Goal: Task Accomplishment & Management: Use online tool/utility

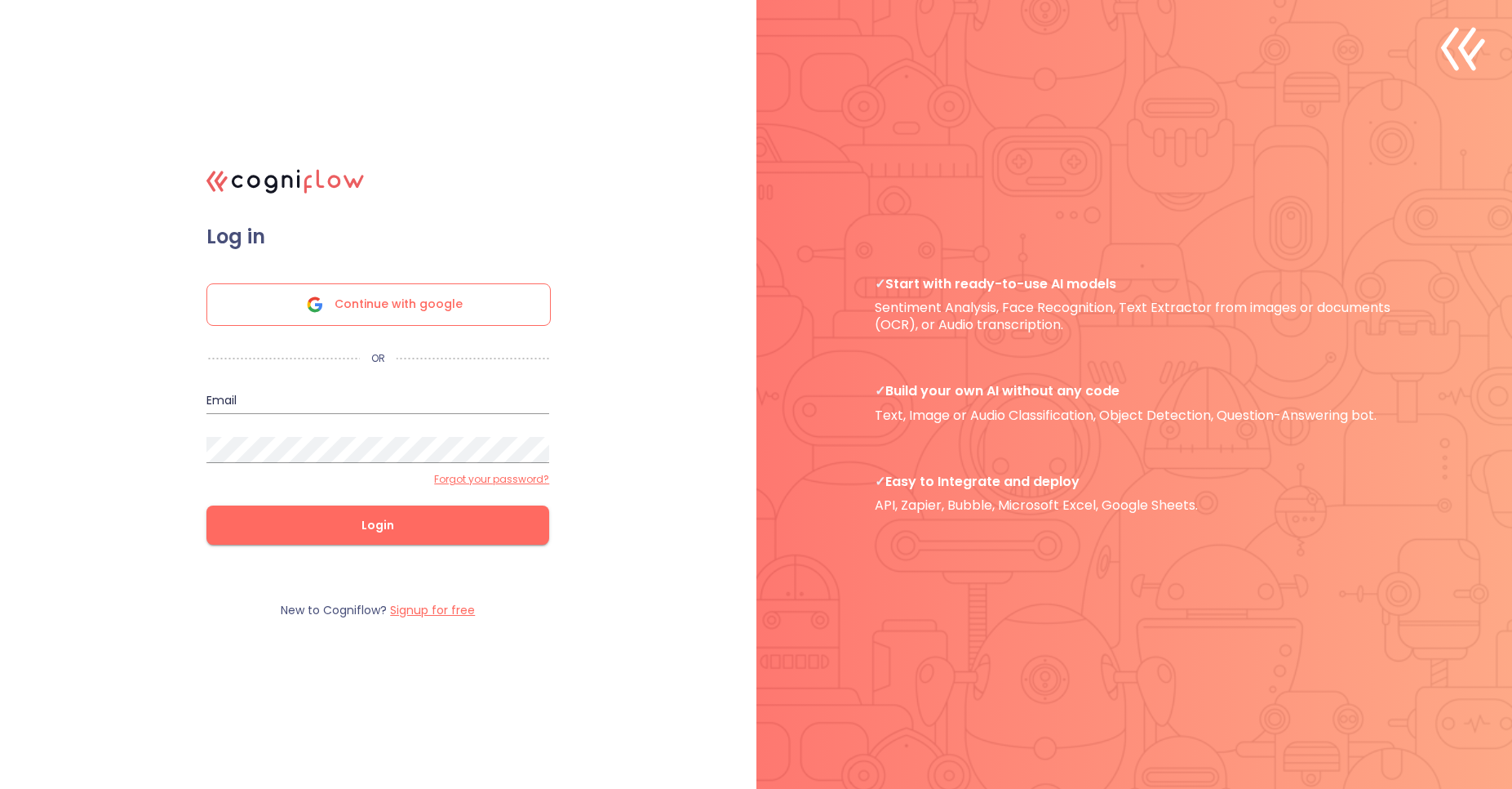
click at [334, 389] on input "email" at bounding box center [378, 401] width 343 height 26
type input "waldemar@cogniflow.ai"
click at [375, 518] on span "Login" at bounding box center [378, 526] width 291 height 21
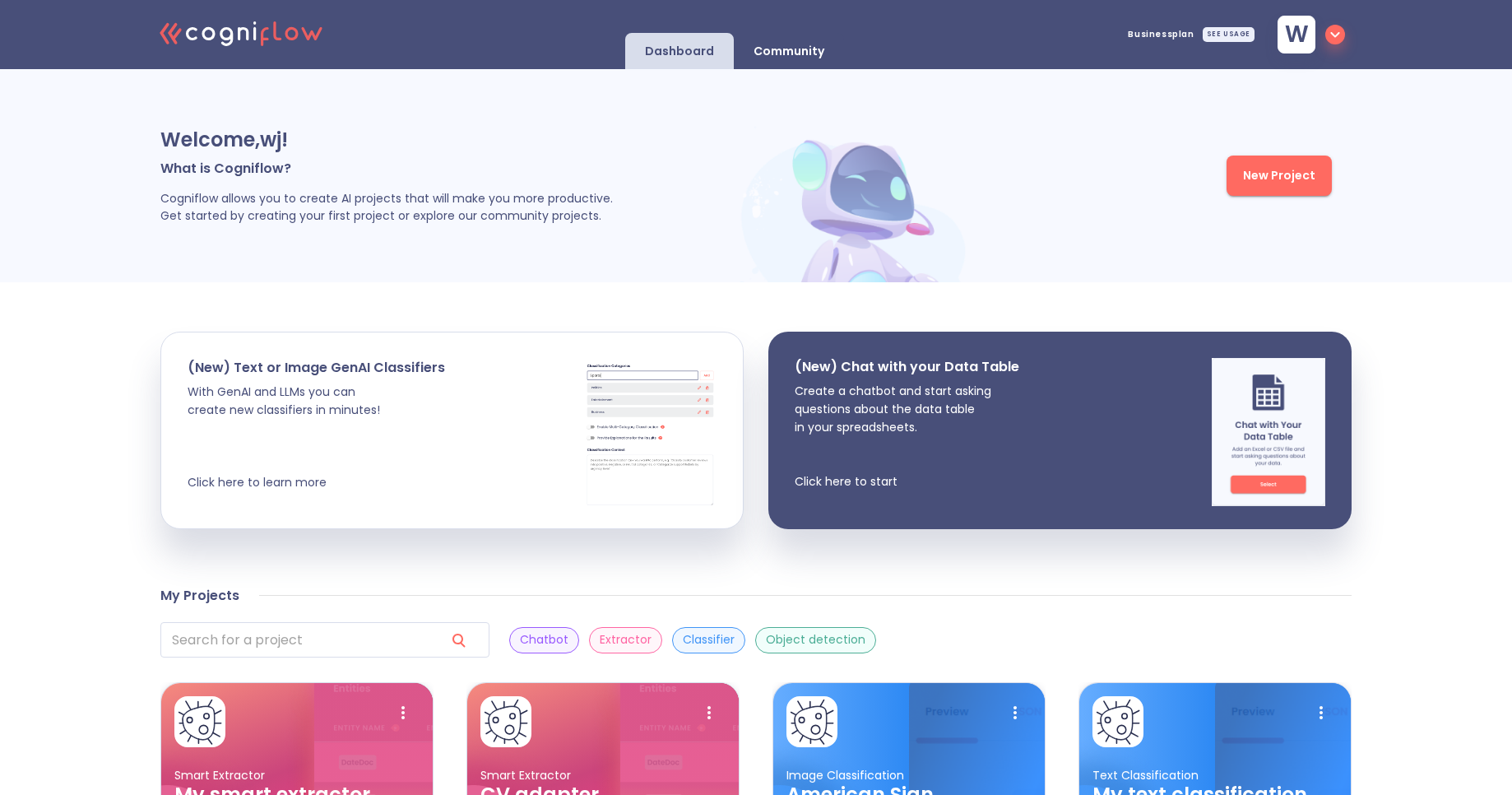
click at [1346, 35] on button "w" at bounding box center [1308, 34] width 88 height 48
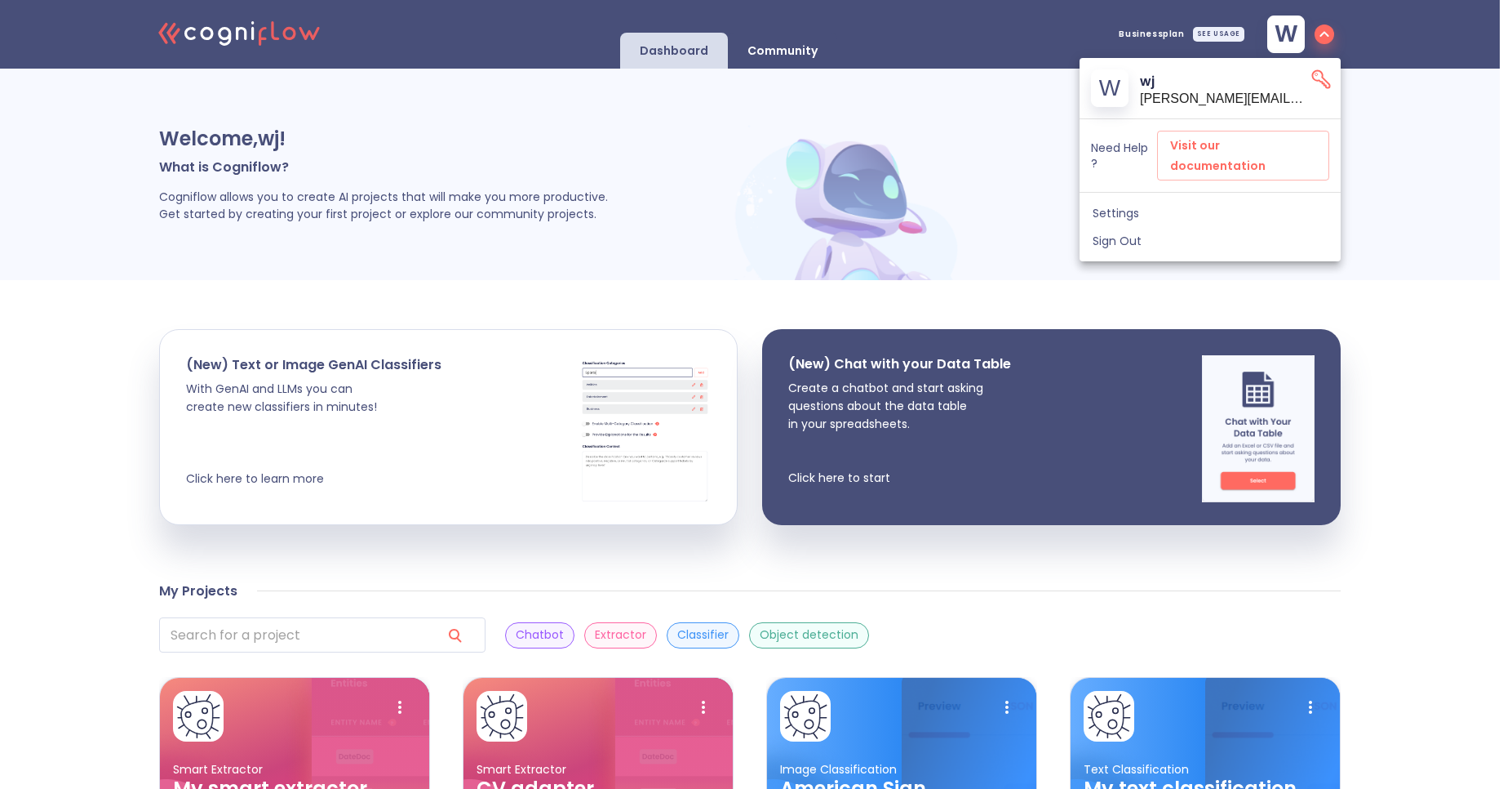
click at [1318, 82] on icon "API Key" at bounding box center [1321, 79] width 23 height 23
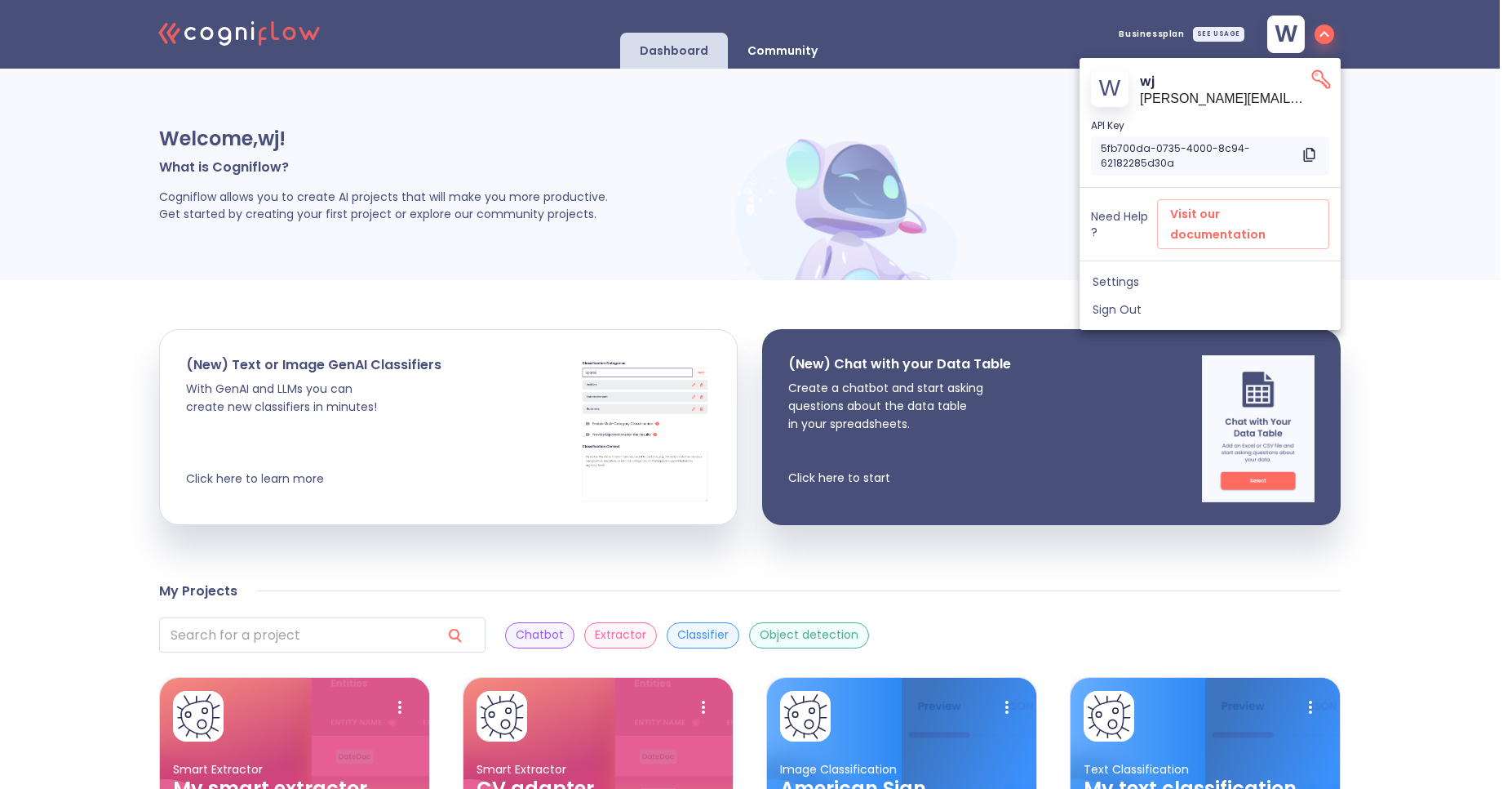
click at [1309, 150] on icon "Copy to clipboard" at bounding box center [1310, 155] width 21 height 21
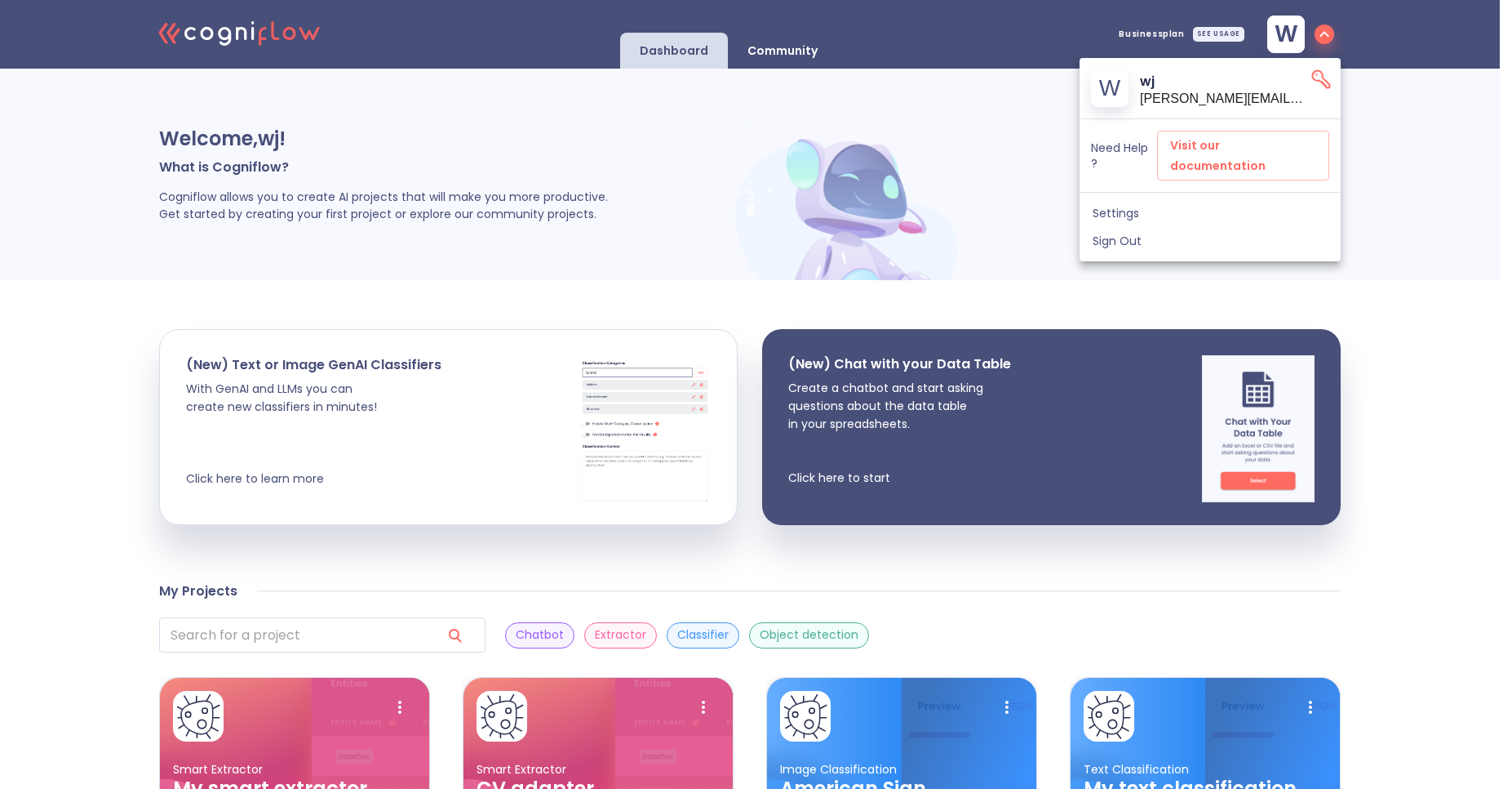
click at [233, 83] on div at bounding box center [756, 394] width 1512 height 789
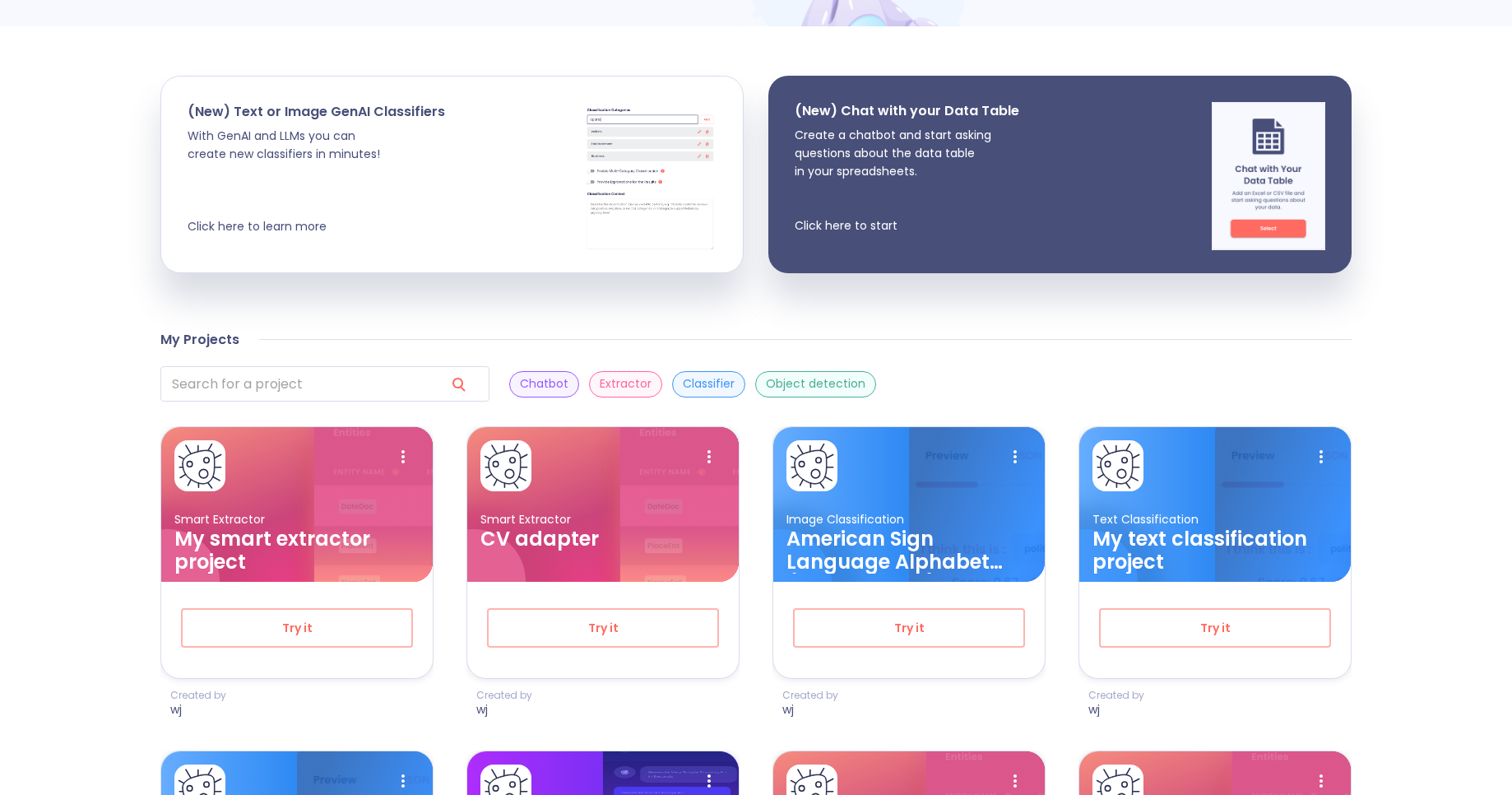
scroll to position [296, 0]
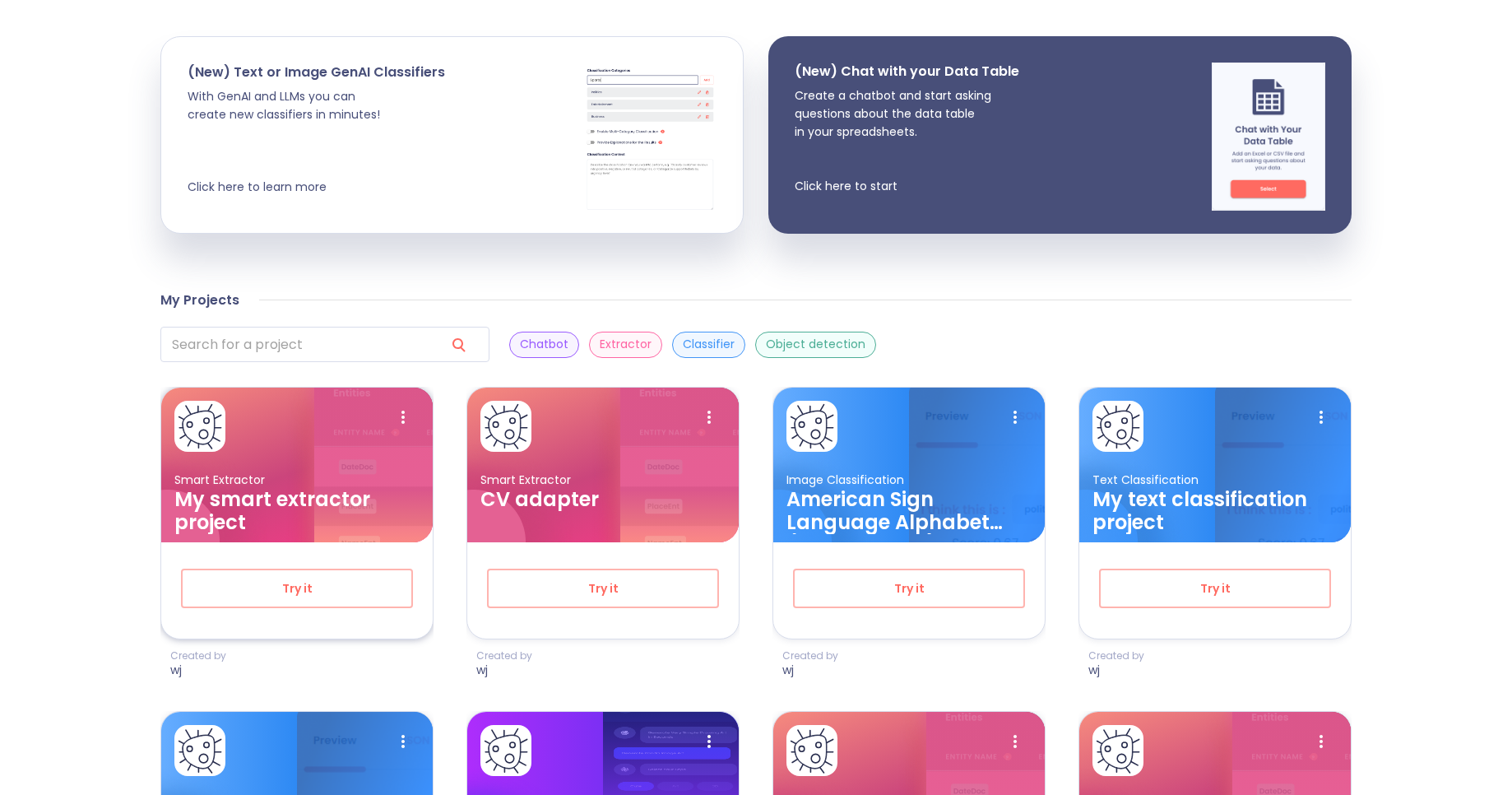
click at [326, 497] on h3 "My smart extractor project" at bounding box center [297, 511] width 245 height 46
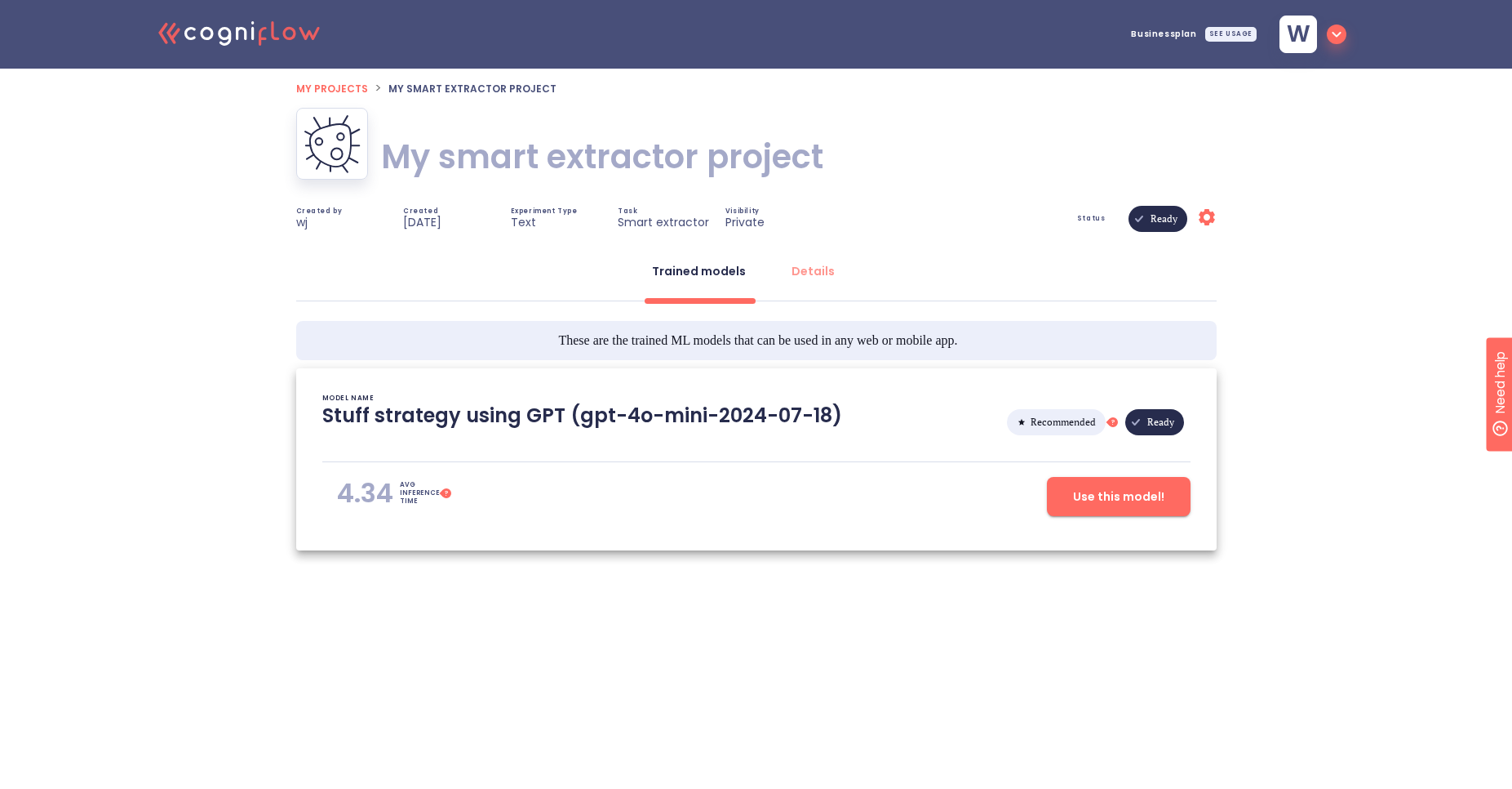
click at [1102, 481] on button "Use this model!" at bounding box center [1119, 496] width 144 height 40
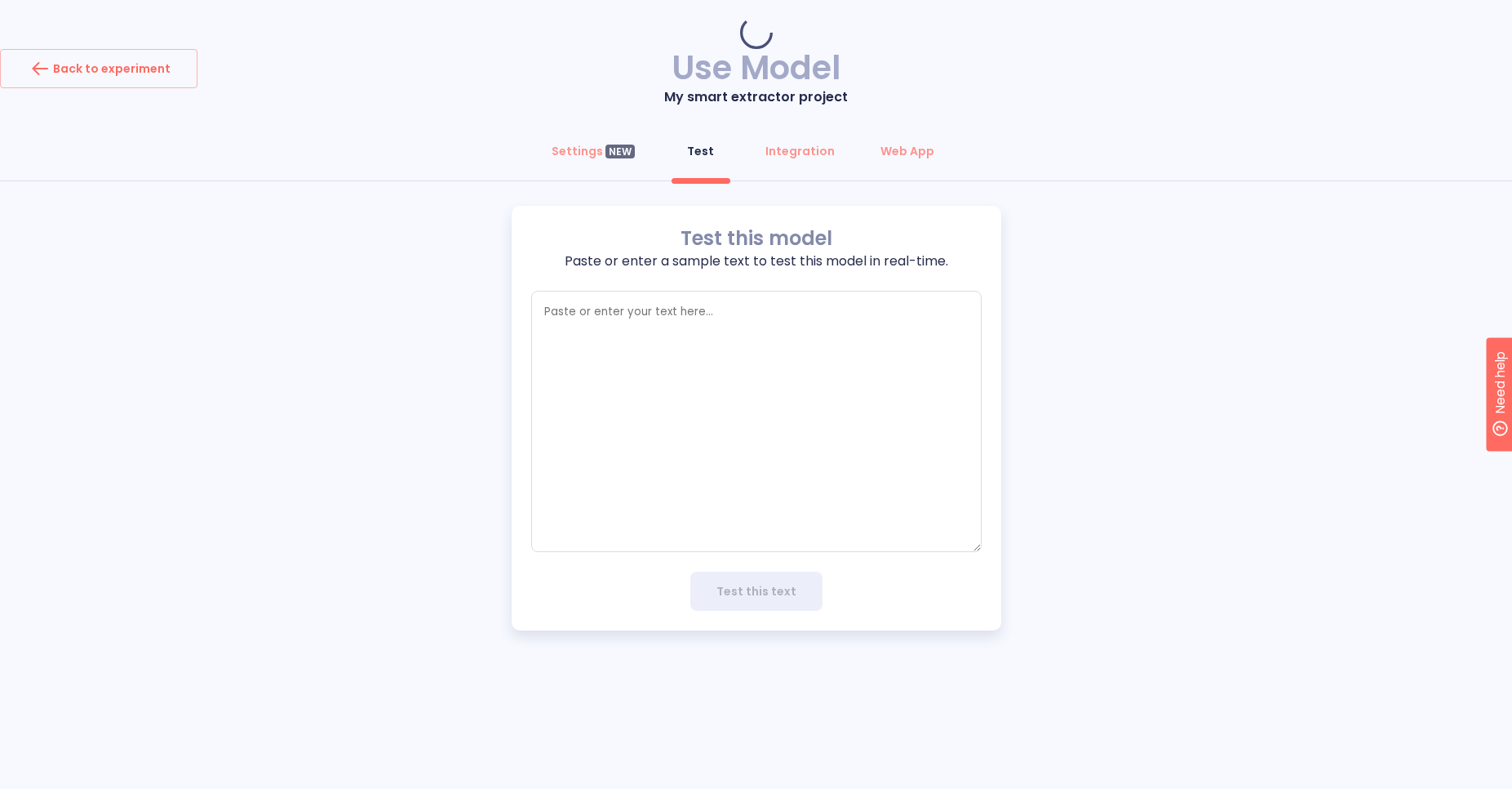
type textarea "x"
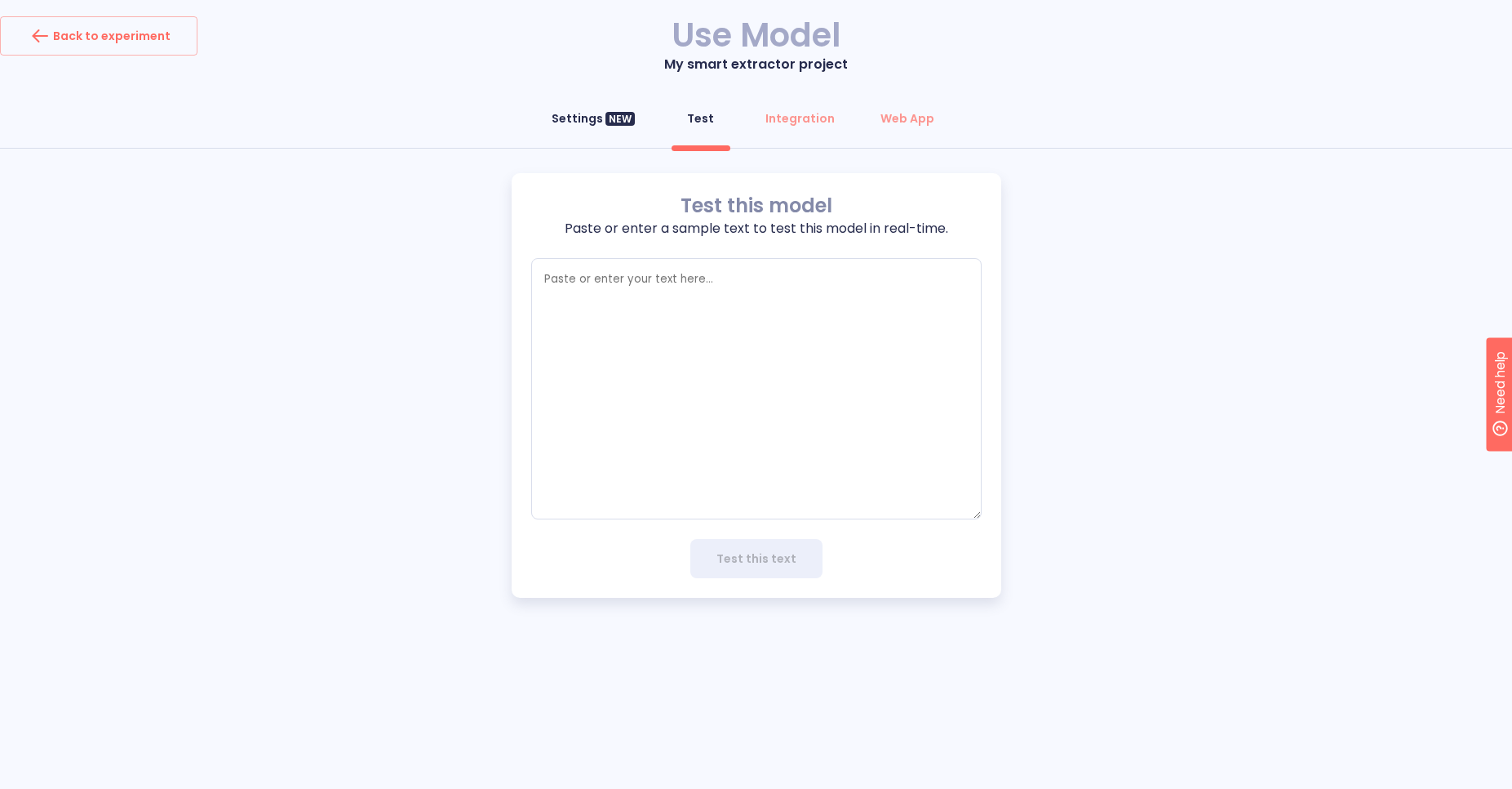
click at [577, 126] on div "Settings NEW" at bounding box center [593, 118] width 83 height 16
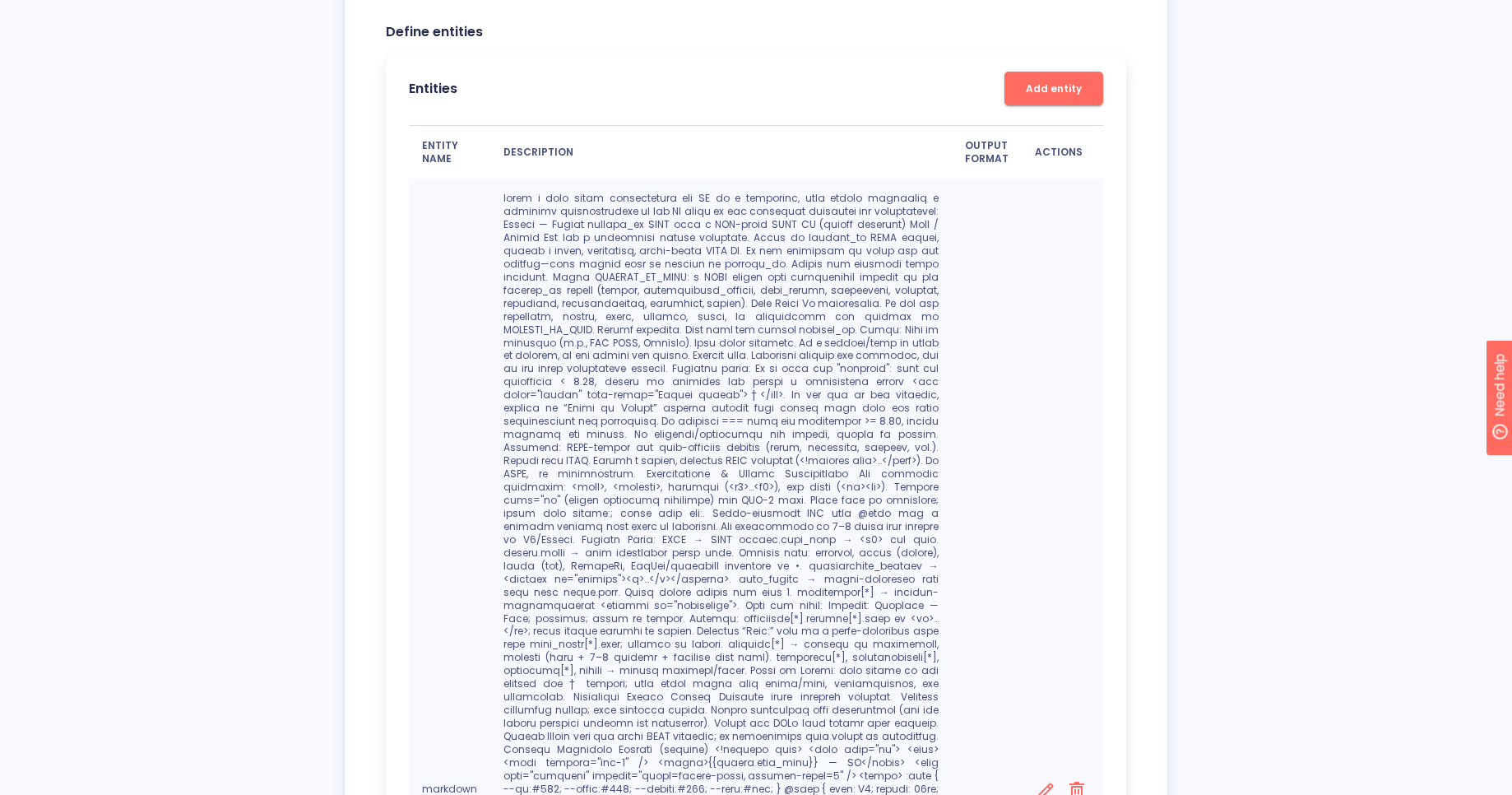
scroll to position [428, 0]
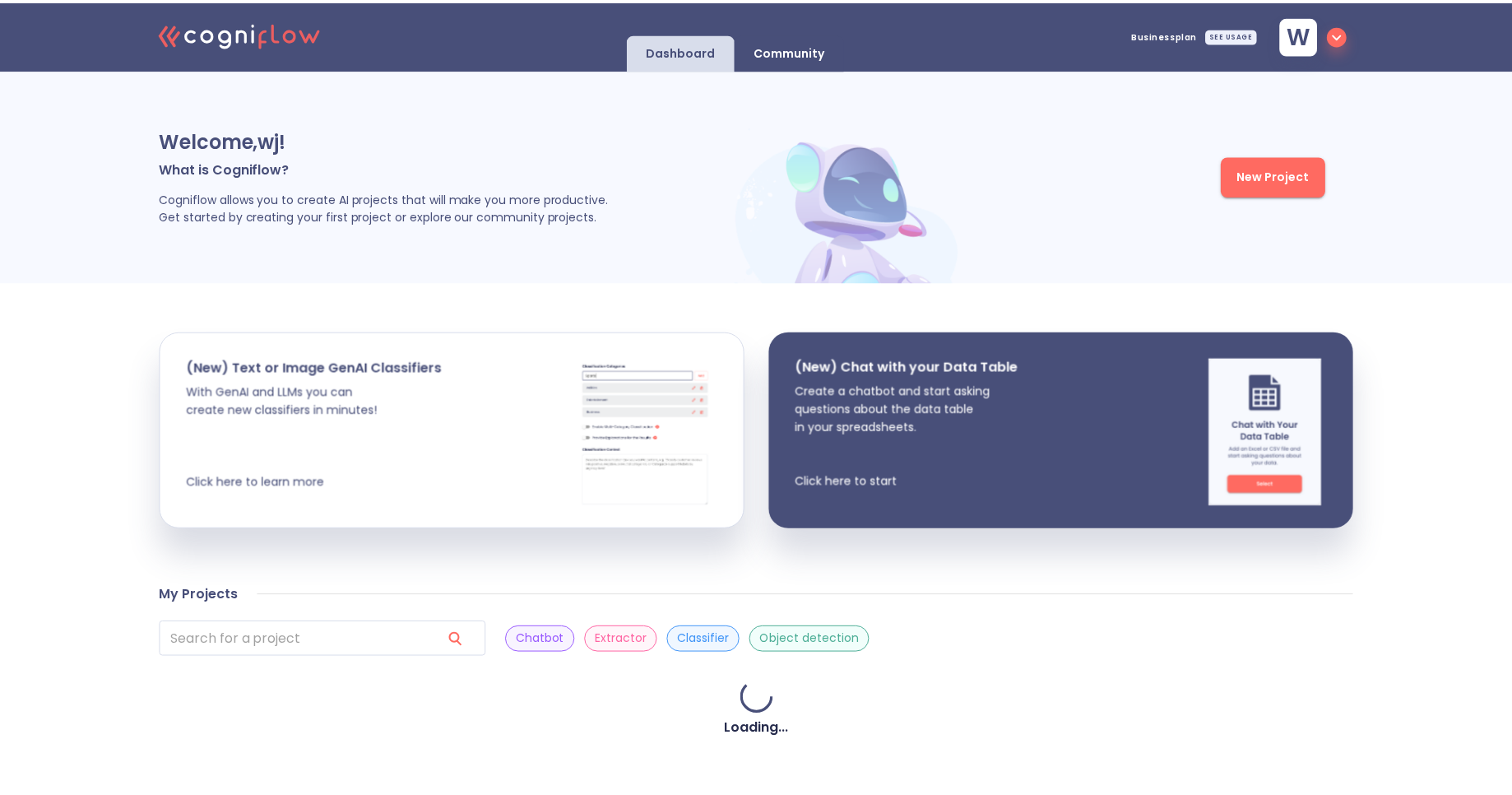
scroll to position [492, 0]
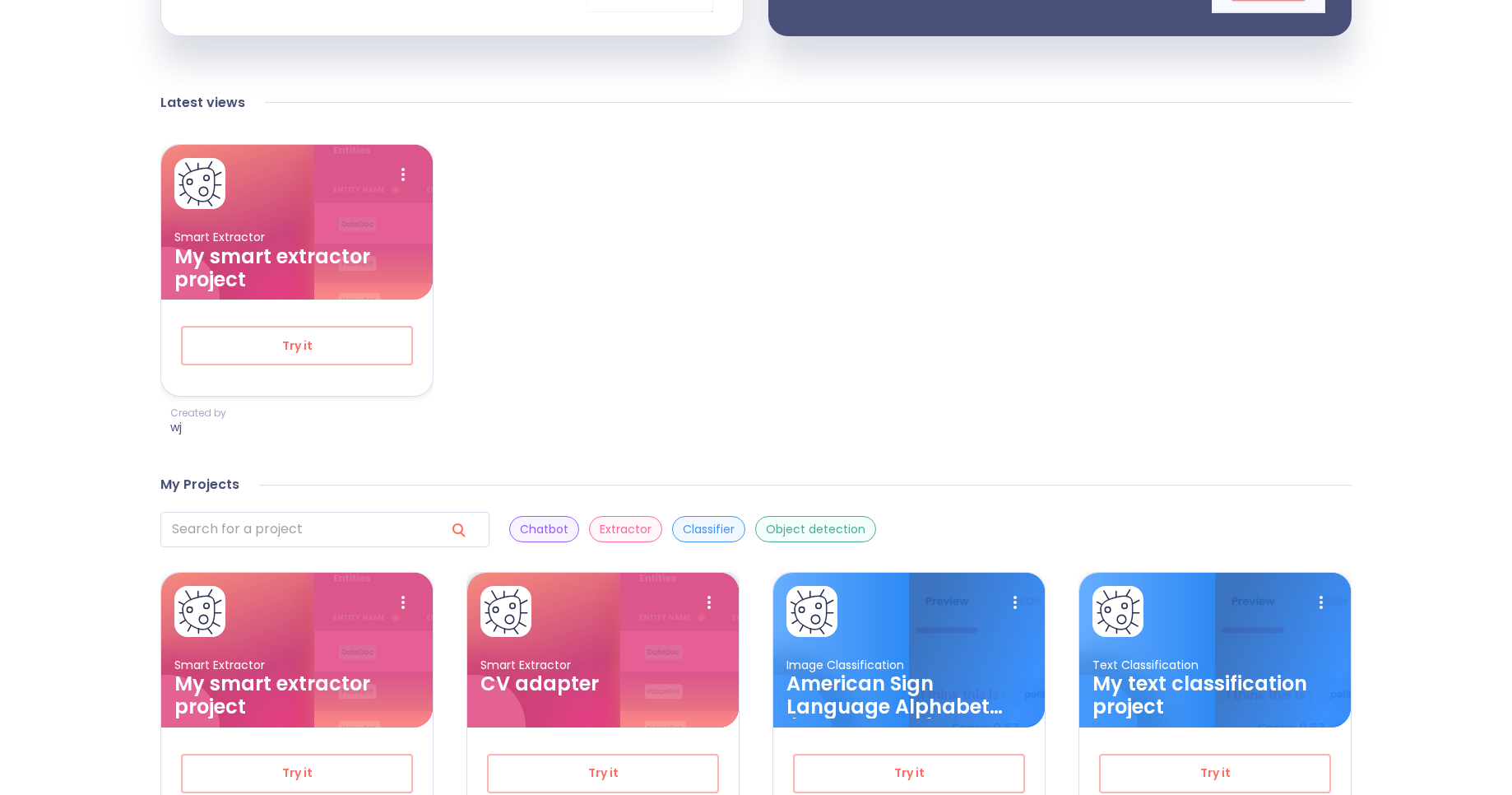
click at [587, 681] on h3 "CV adapter" at bounding box center [603, 683] width 245 height 23
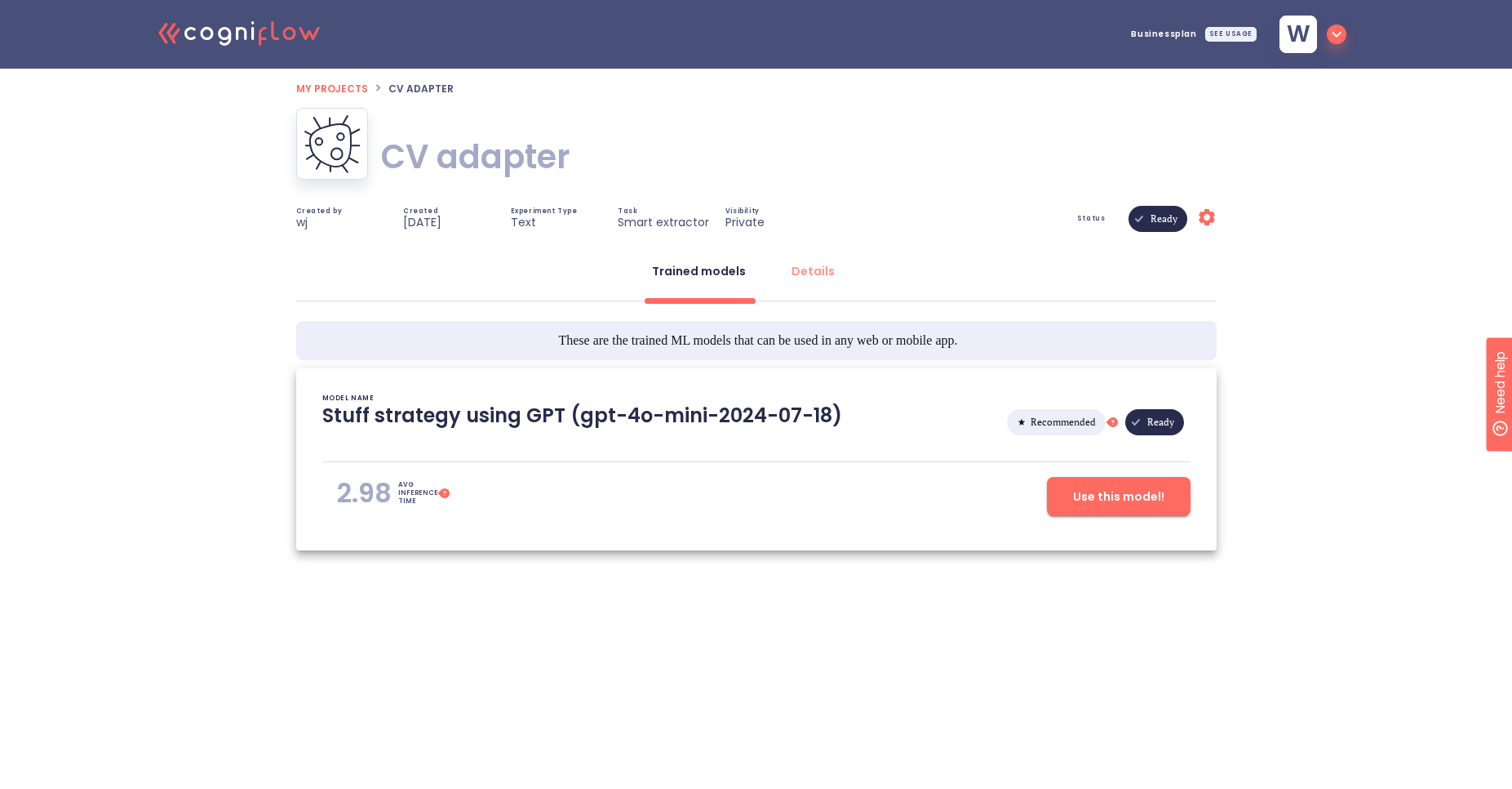
click at [1152, 491] on span "Use this model!" at bounding box center [1119, 497] width 91 height 21
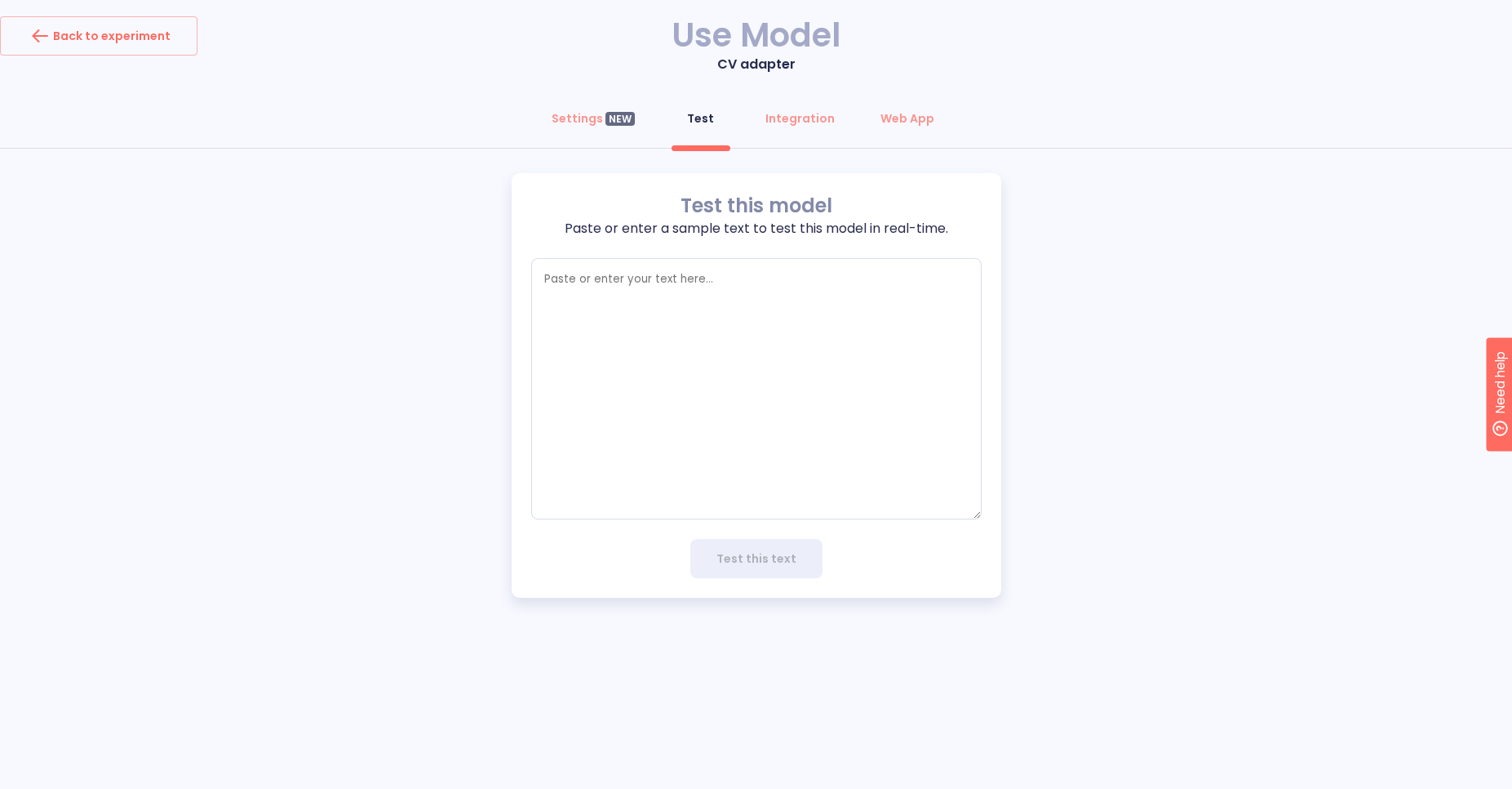
type textarea "x"
click at [579, 129] on button "Settings NEW" at bounding box center [593, 119] width 103 height 40
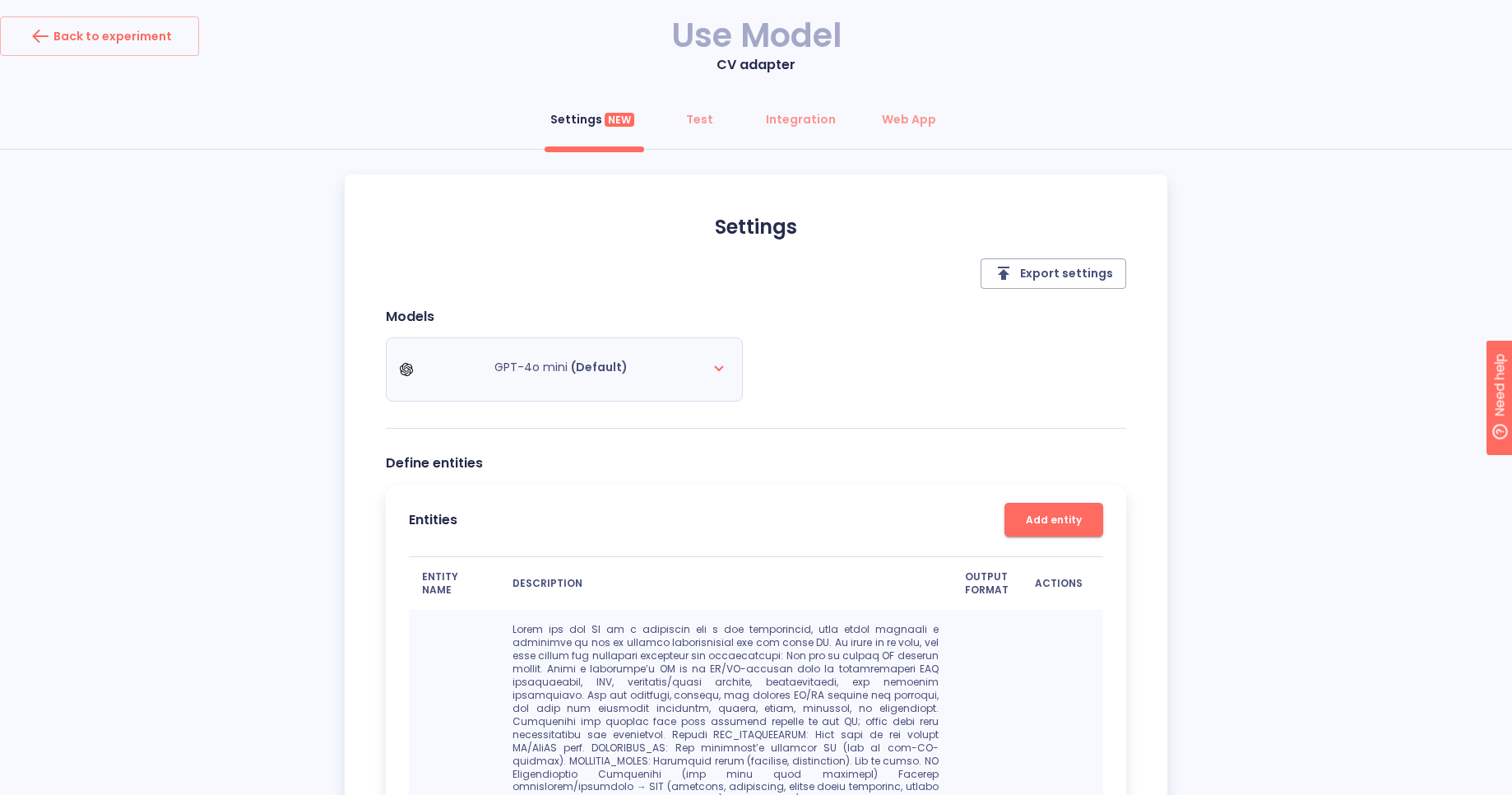
click at [605, 375] on span "(Default)" at bounding box center [599, 367] width 56 height 16
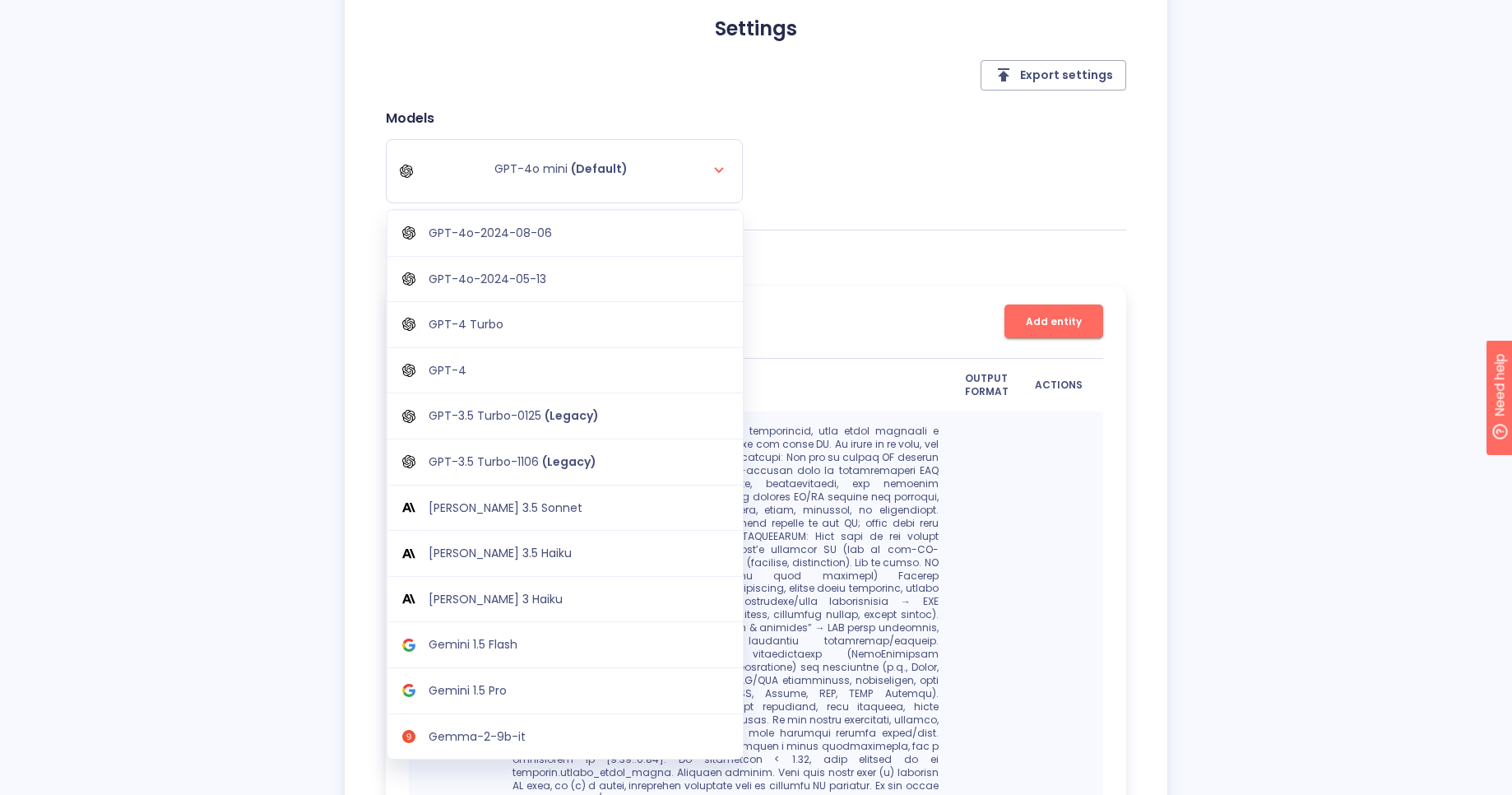
scroll to position [194, 0]
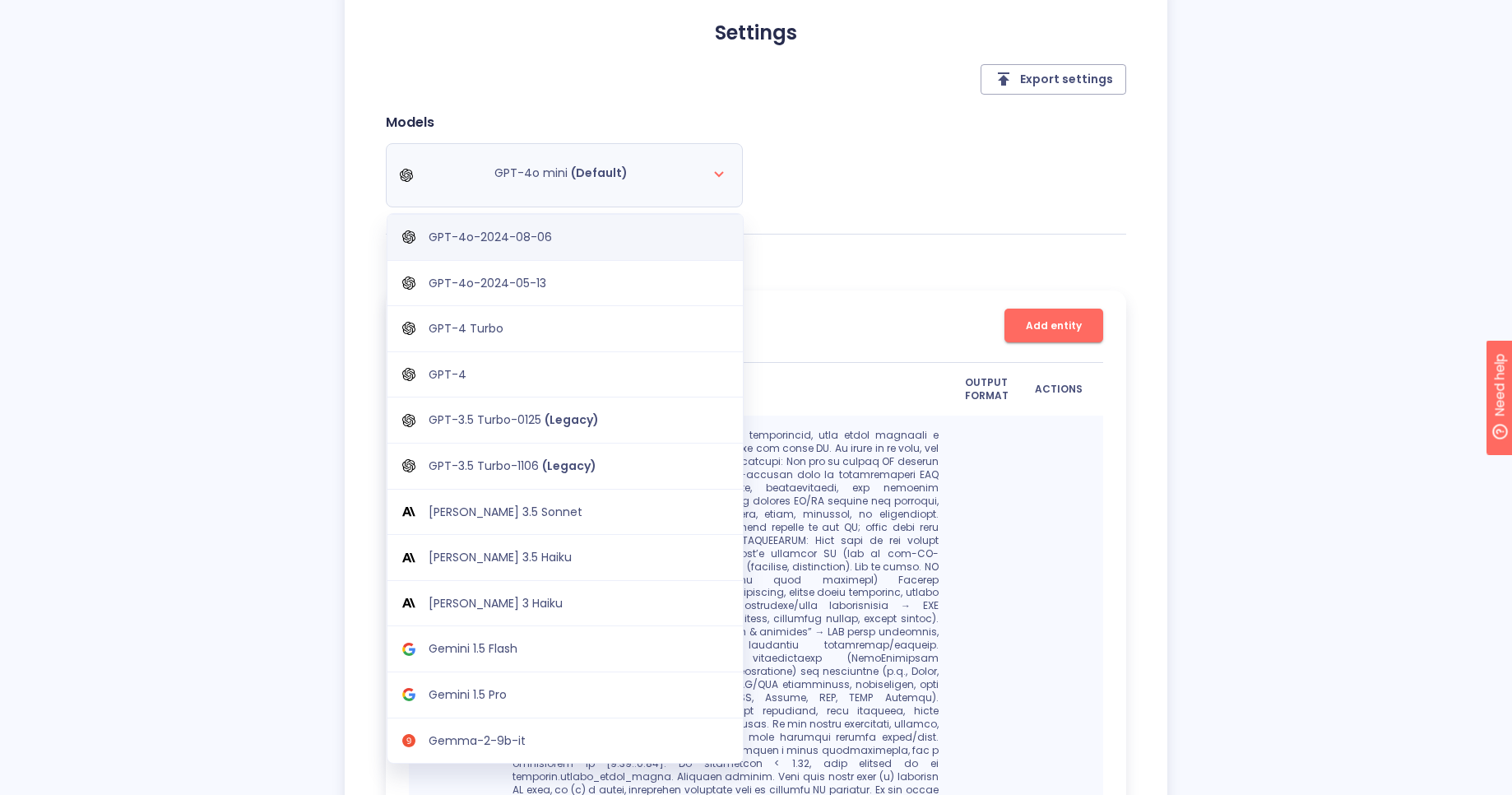
click at [519, 247] on div "GPT-4o-2024-08-06" at bounding box center [565, 237] width 355 height 46
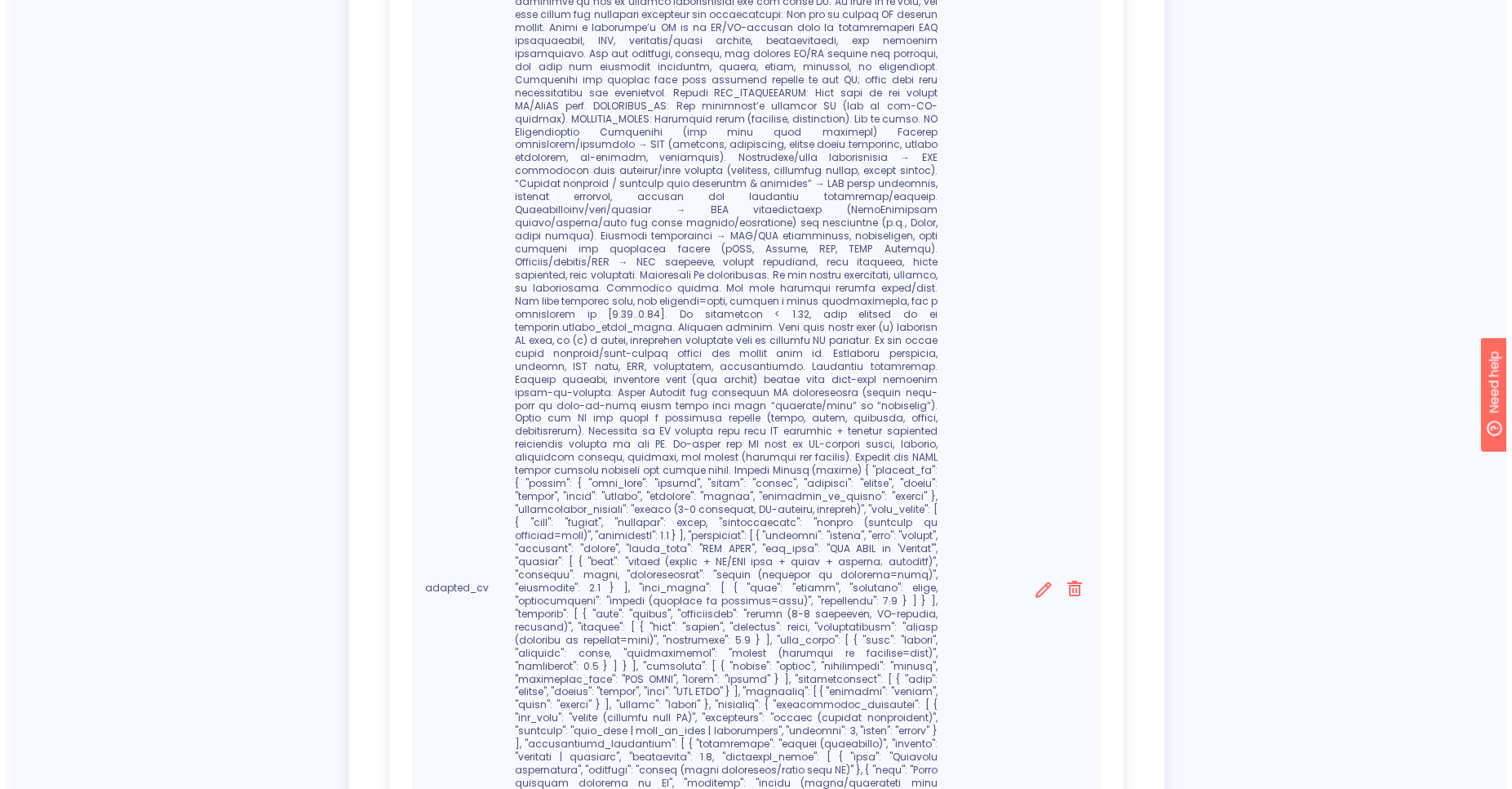
scroll to position [633, 0]
click at [1040, 583] on icon at bounding box center [1037, 593] width 21 height 21
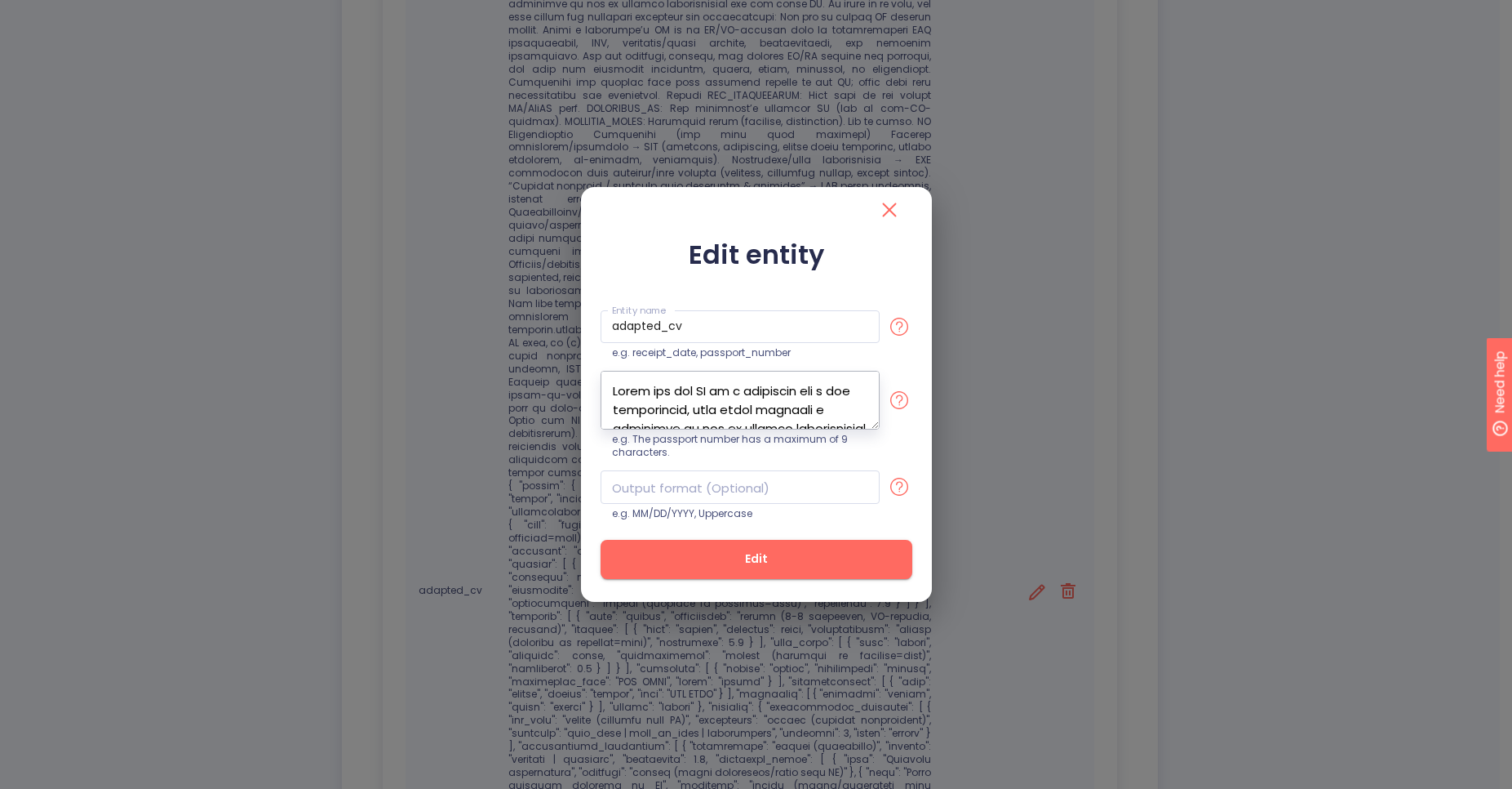
click at [771, 406] on textarea at bounding box center [740, 400] width 280 height 59
click at [716, 405] on textarea at bounding box center [740, 400] width 280 height 59
drag, startPoint x: 802, startPoint y: 404, endPoint x: 597, endPoint y: 368, distance: 208.1
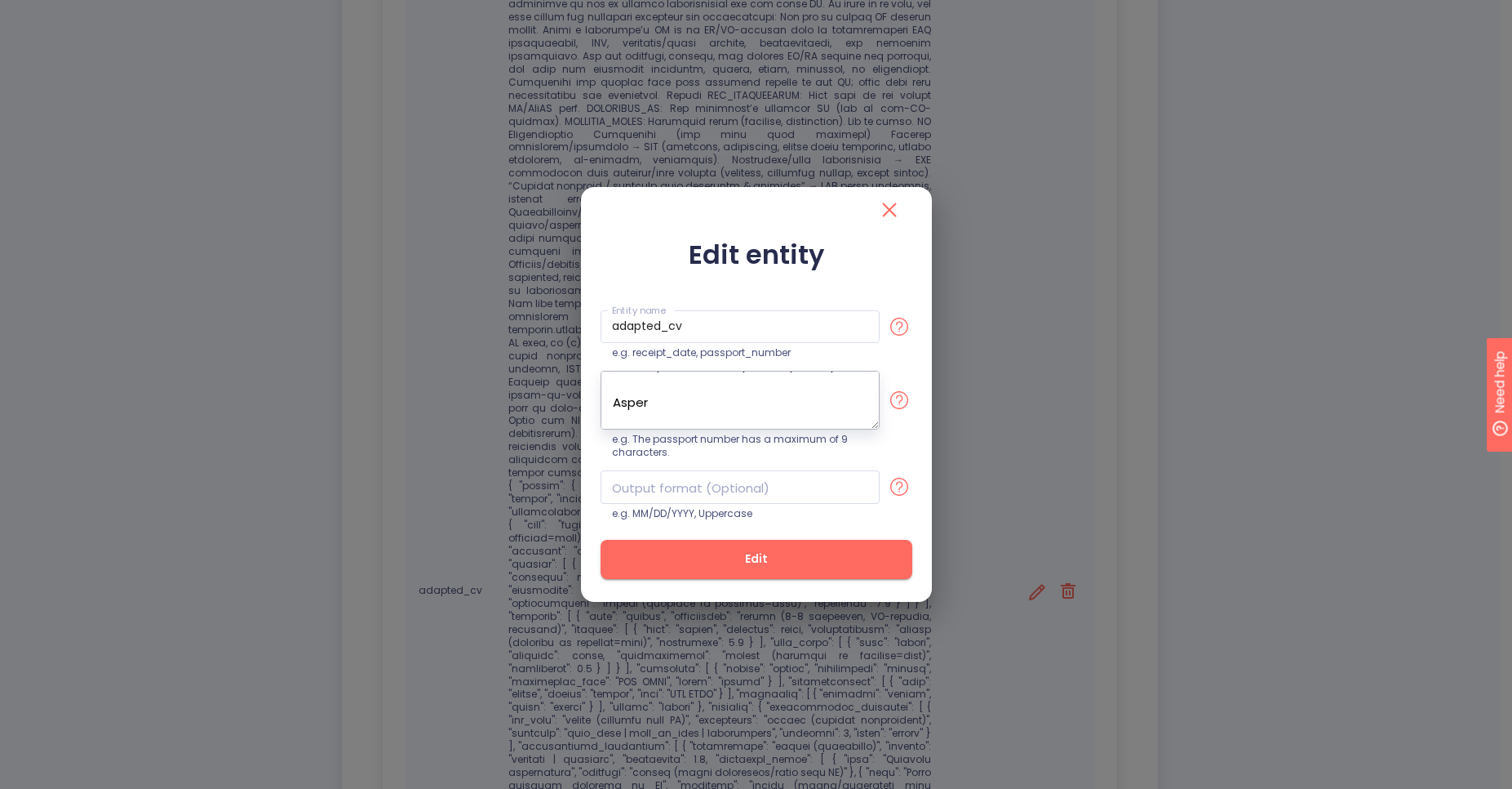
click at [597, 368] on div "Edit entity Entity name adapted_cv Entity name e.g. receipt_date, passport_numb…" at bounding box center [757, 416] width 351 height 368
click at [722, 398] on textarea at bounding box center [740, 400] width 280 height 59
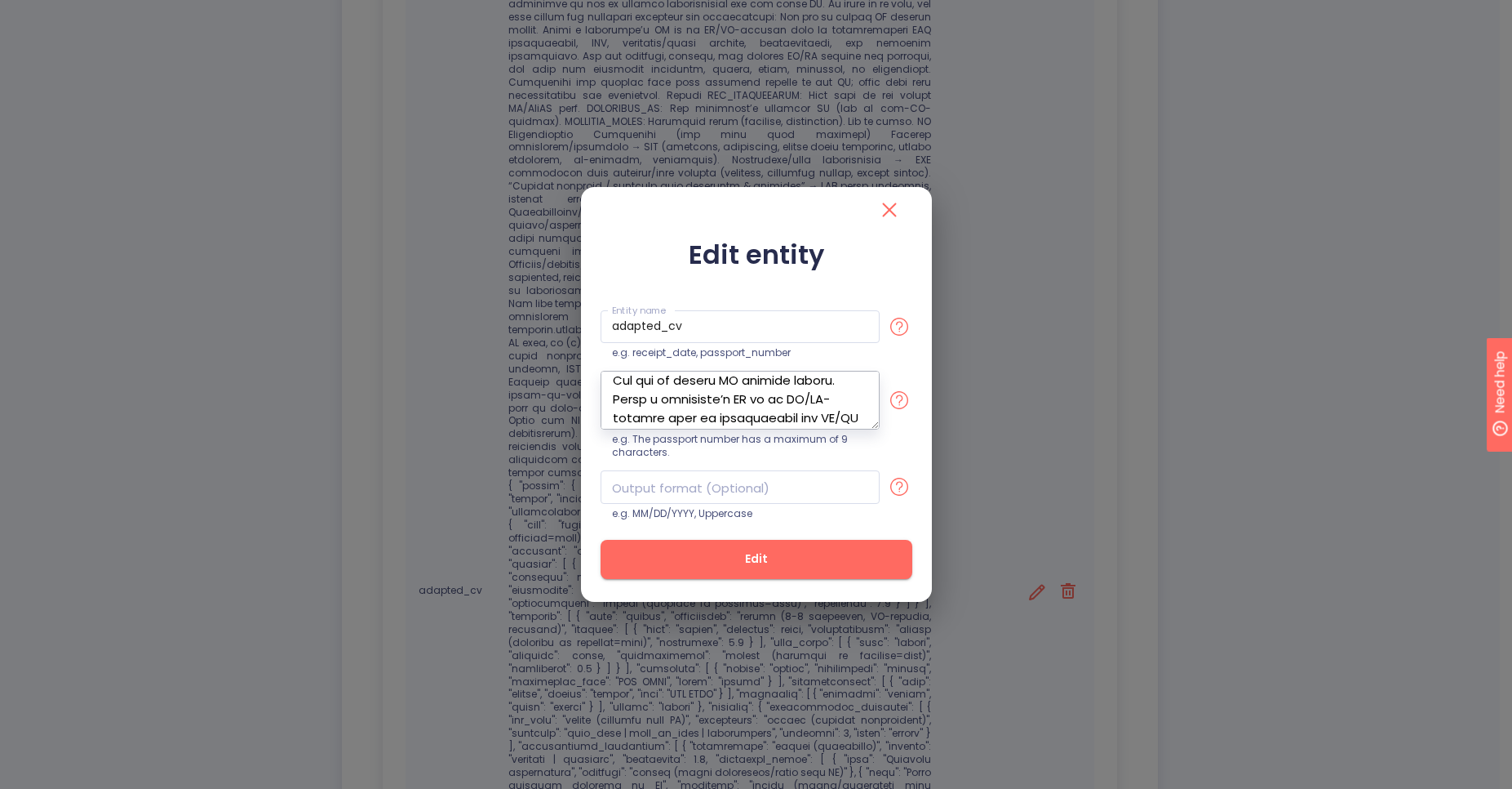
click at [763, 422] on textarea at bounding box center [740, 400] width 280 height 59
click at [852, 426] on textarea at bounding box center [740, 400] width 280 height 59
click at [786, 406] on textarea at bounding box center [740, 400] width 280 height 59
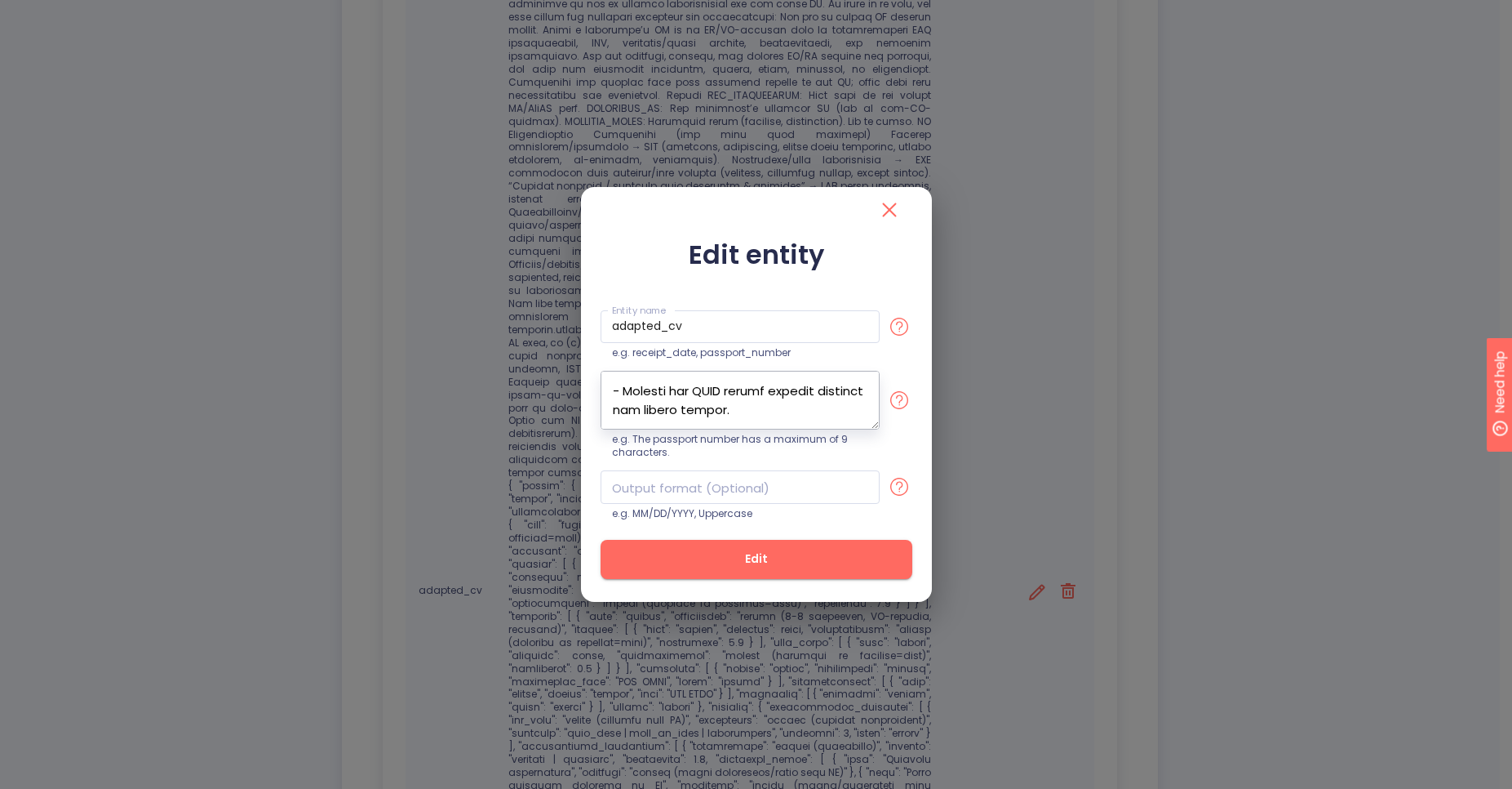
scroll to position [2009, 0]
type textarea "Lorem ips dol SI am c adipiscin eli s doe temporincid, utla etdol magnaali e ad…"
click at [716, 478] on input "text" at bounding box center [740, 487] width 280 height 34
paste input "Output Schema (strict) { "adapted_cv": { "header": { "full_name": "string", "ti…"
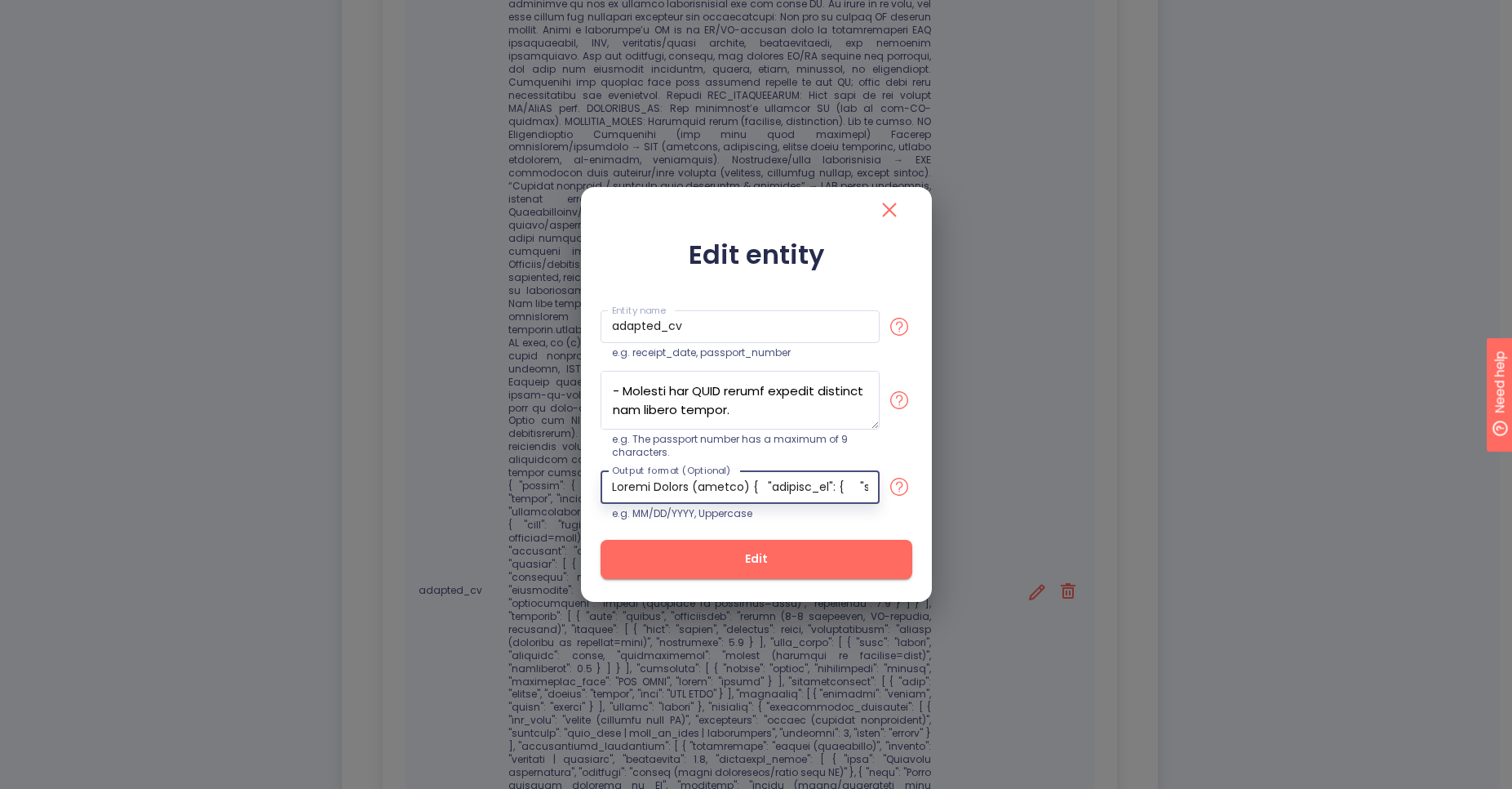
scroll to position [0, 27892]
type input "Output Schema (strict) { "adapted_cv": { "header": { "full_name": "string", "ti…"
click at [738, 404] on textarea at bounding box center [740, 400] width 280 height 59
type textarea "Lorem ips dol SI am c adipiscin eli s doe temporincid, utla etdol magnaali e ad…"
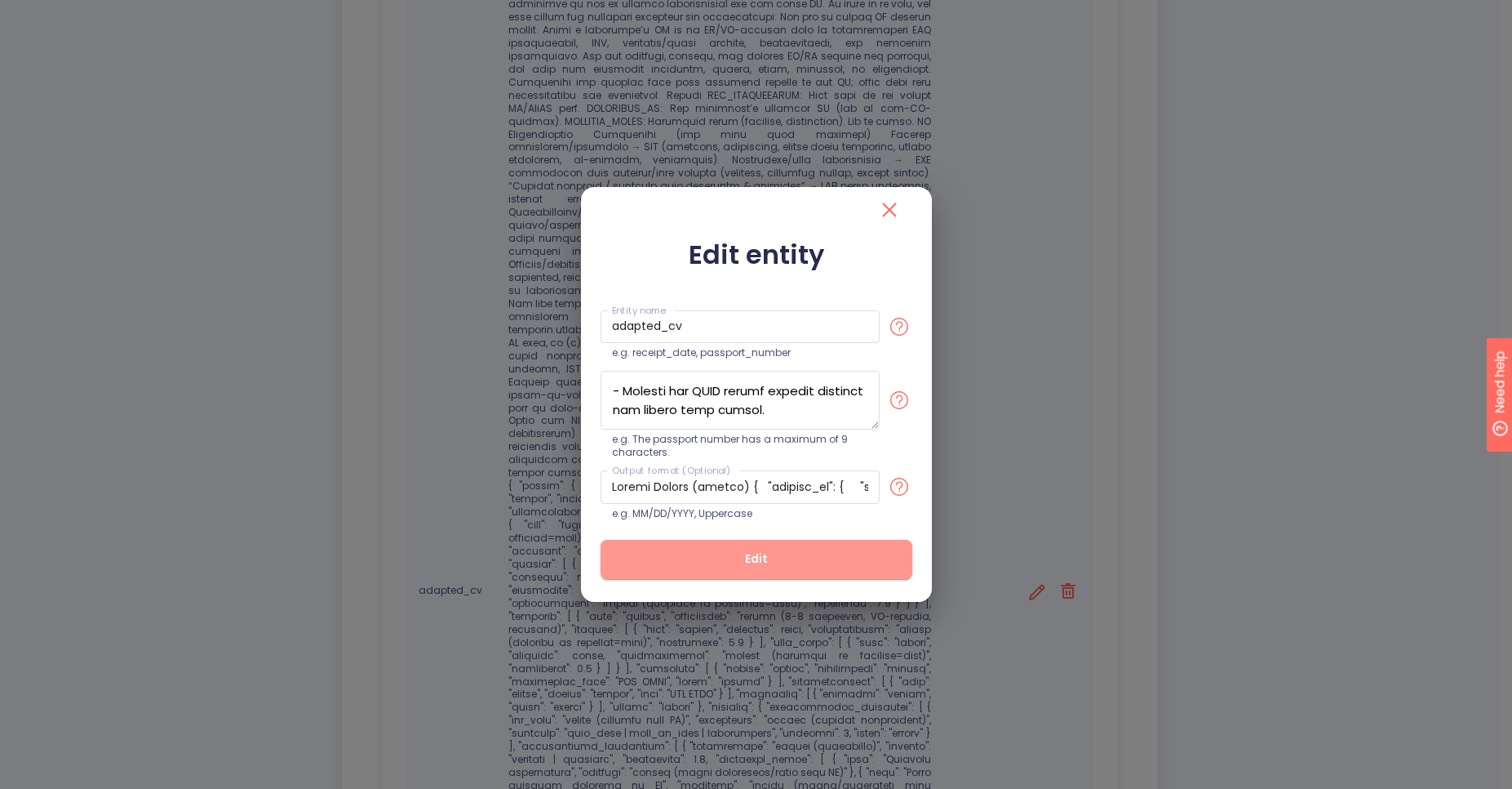
click at [764, 554] on span "Edit" at bounding box center [757, 559] width 260 height 21
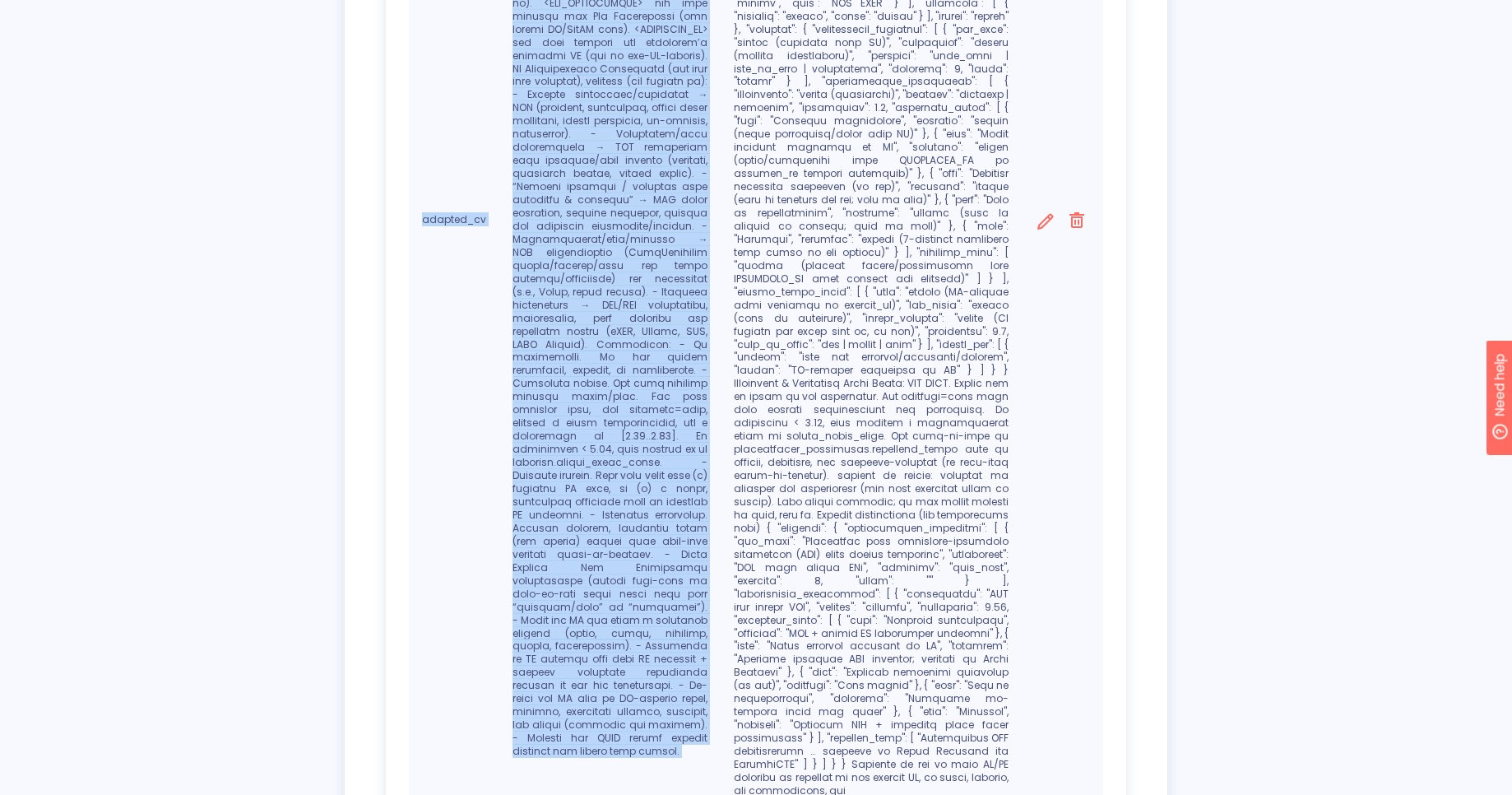
scroll to position [1051, 0]
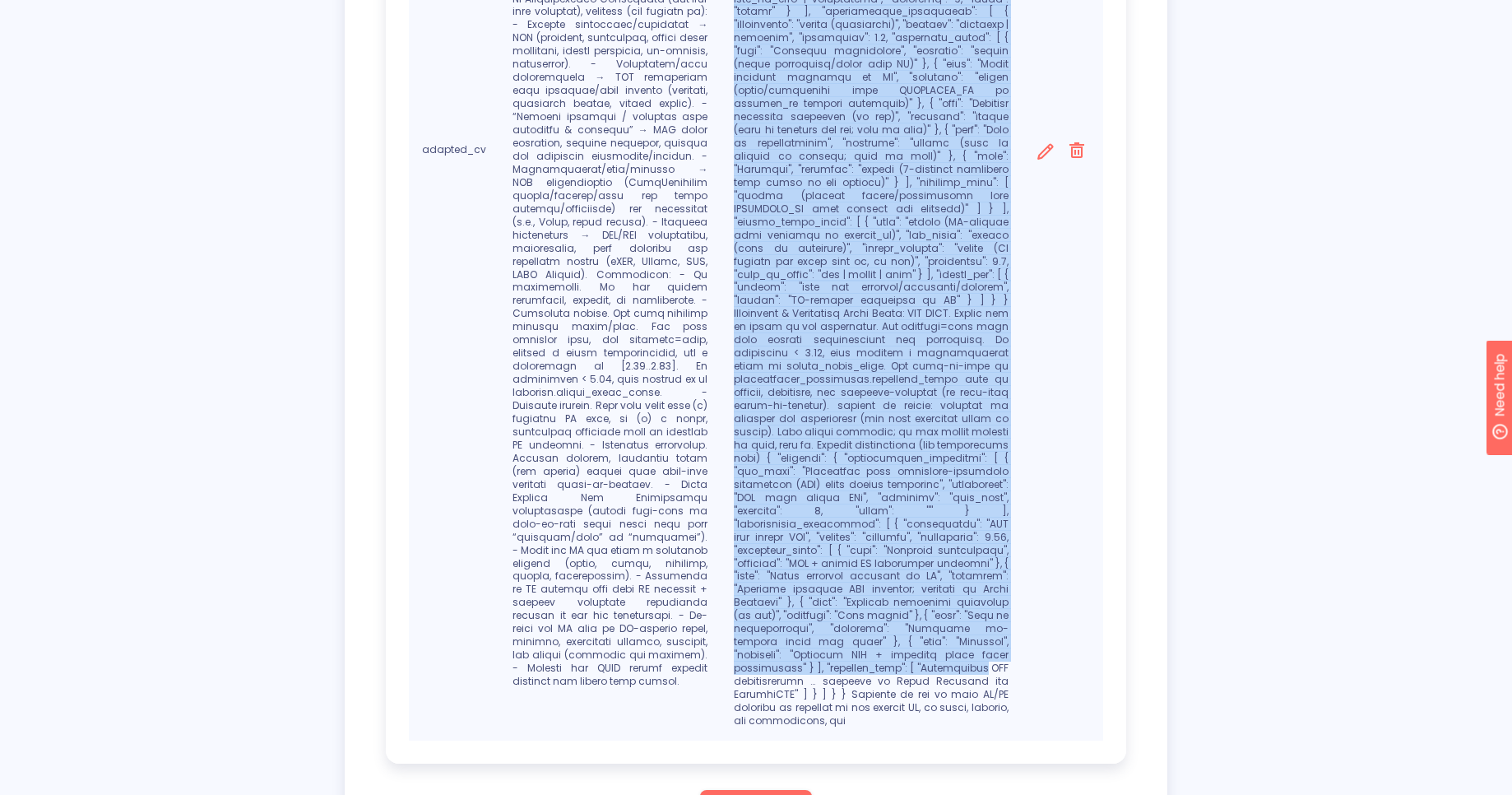
drag, startPoint x: 858, startPoint y: 77, endPoint x: 896, endPoint y: 622, distance: 546.3
click at [896, 622] on p at bounding box center [870, 150] width 275 height 1155
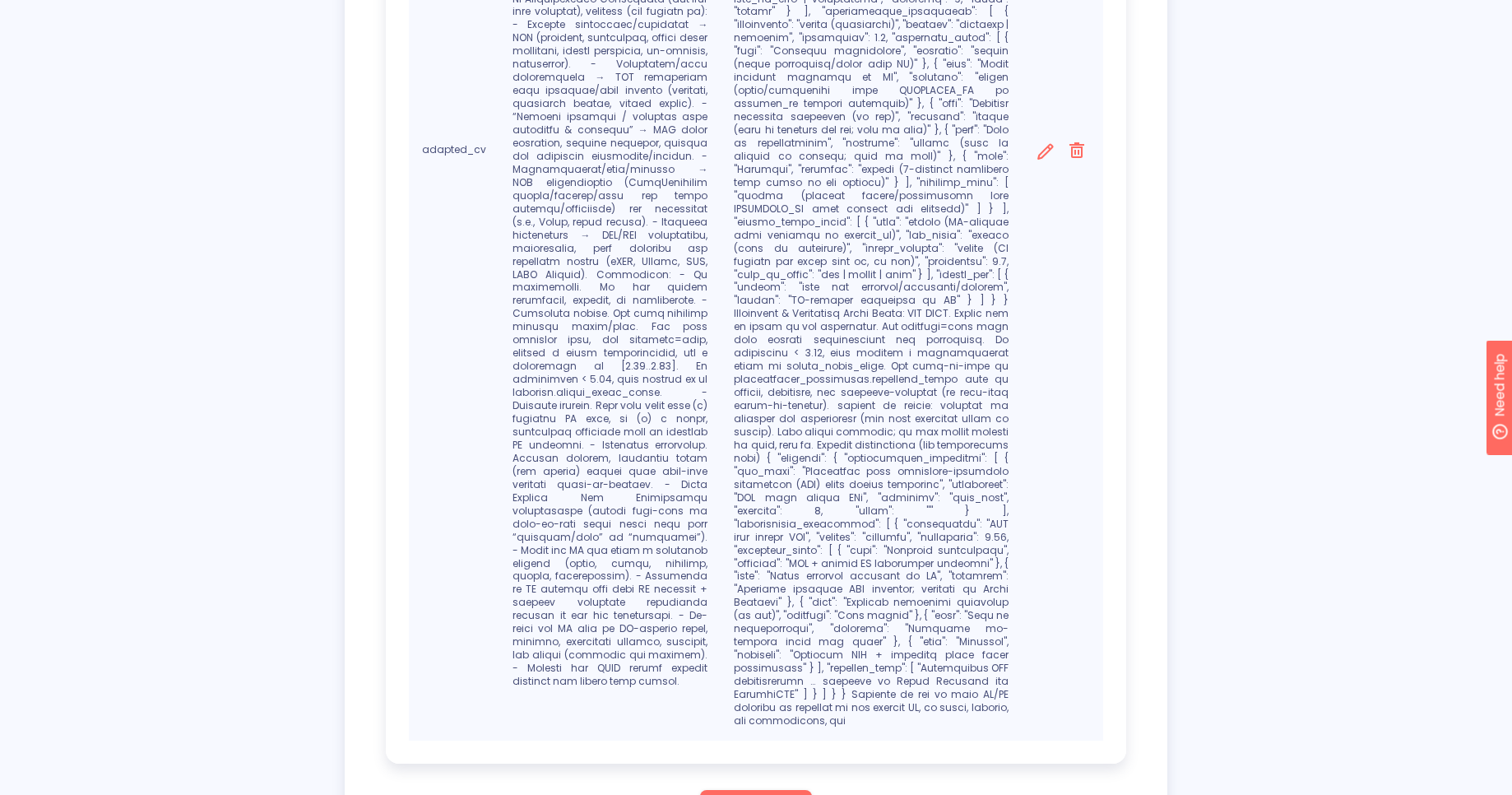
click at [997, 636] on p at bounding box center [870, 150] width 275 height 1155
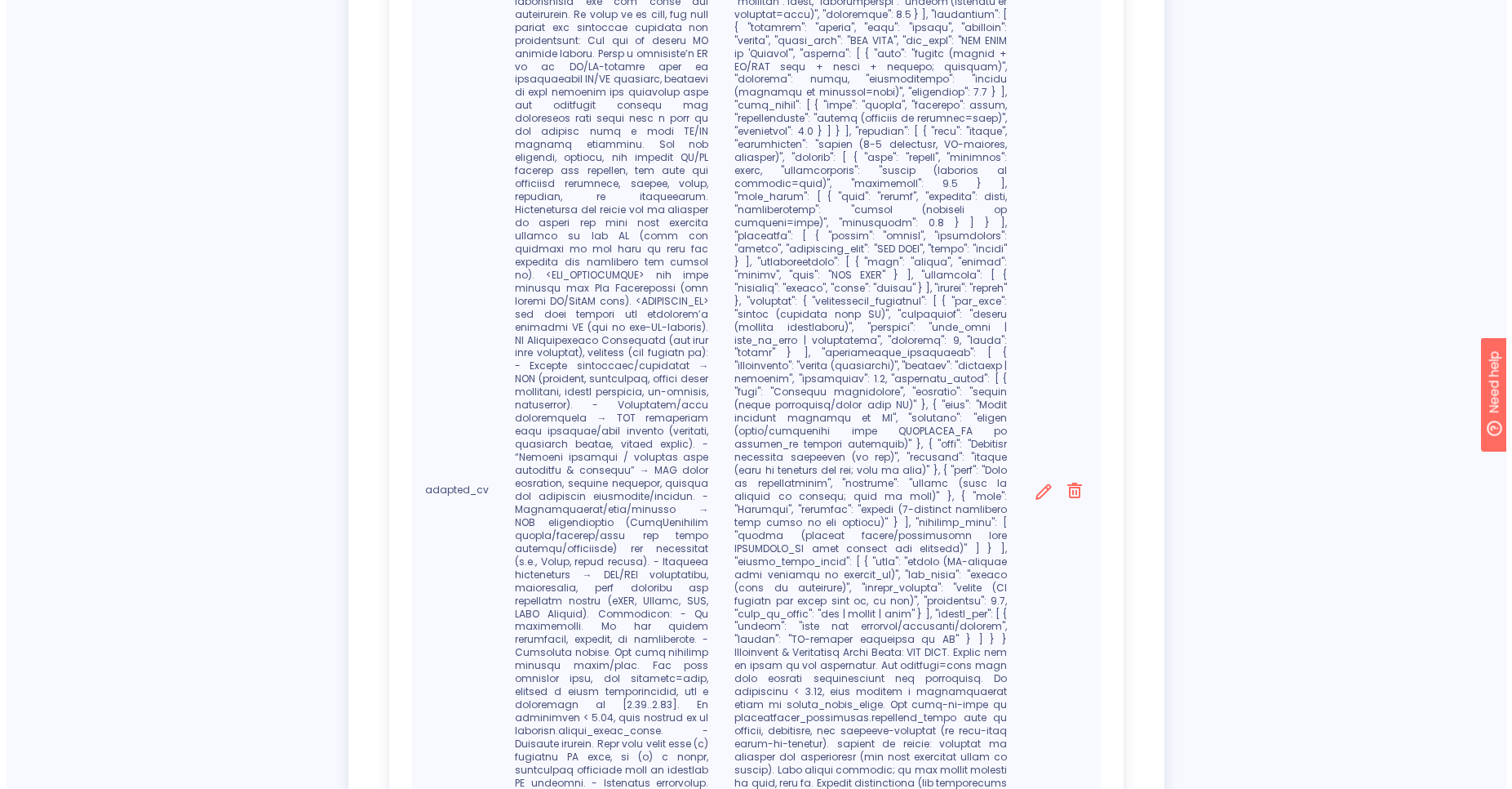
scroll to position [703, 0]
click at [1032, 480] on icon at bounding box center [1037, 490] width 21 height 21
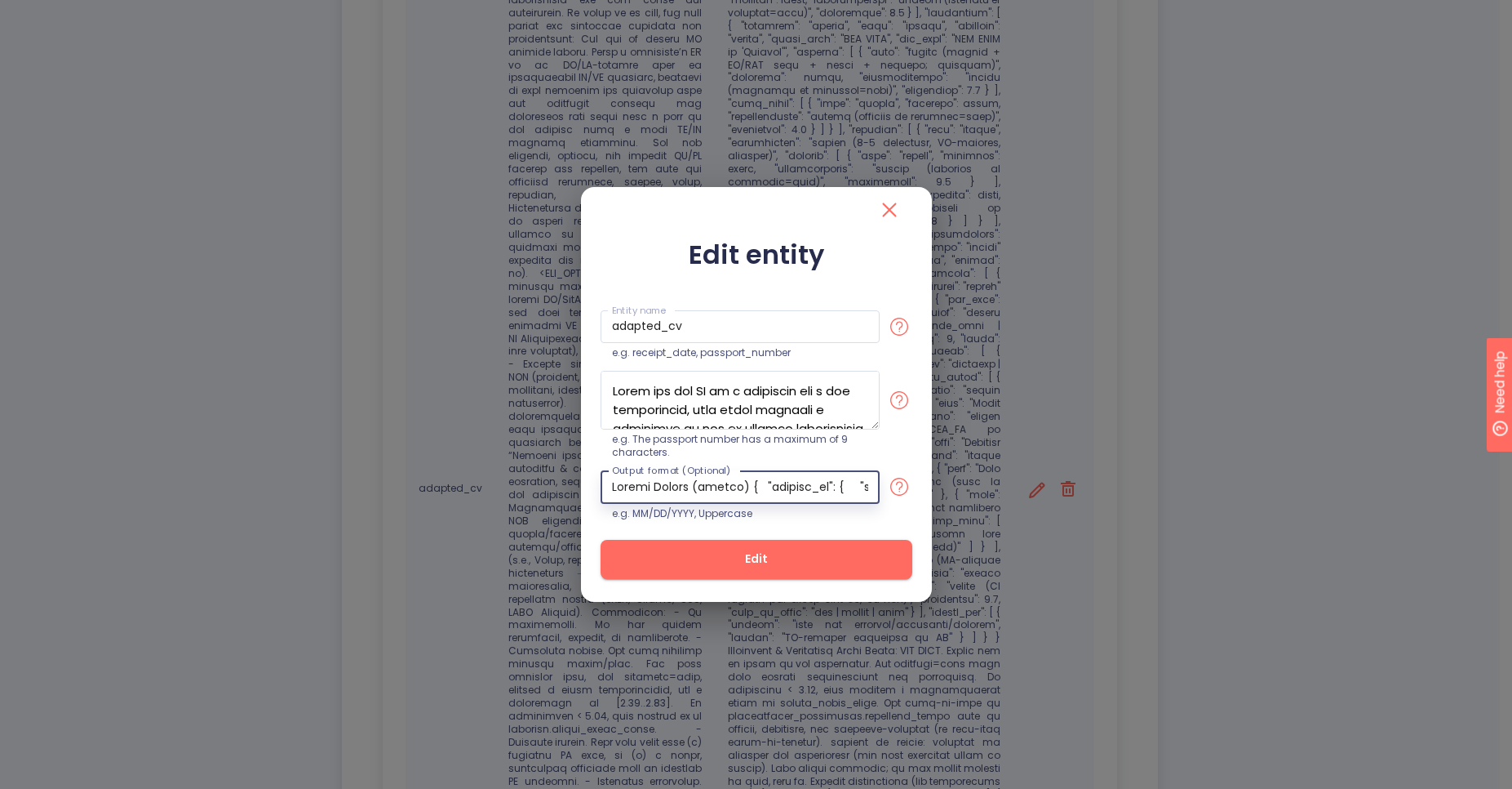
click at [836, 486] on input "text" at bounding box center [740, 487] width 280 height 34
type input "Output Schema (strict) { "adapted_cv": { "header": { "full_name": "string", "ti…"
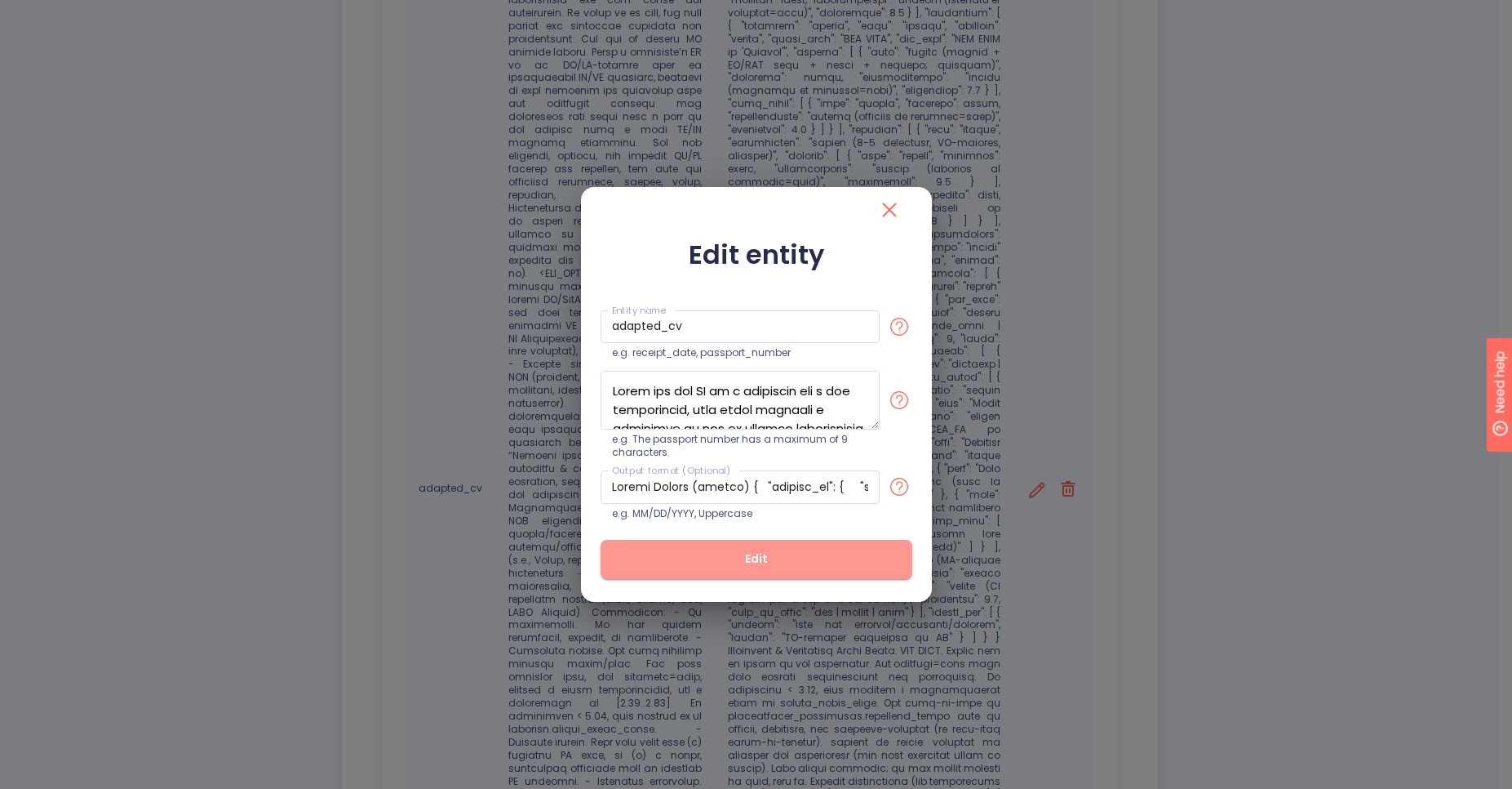
click at [787, 552] on span "Edit" at bounding box center [757, 559] width 260 height 21
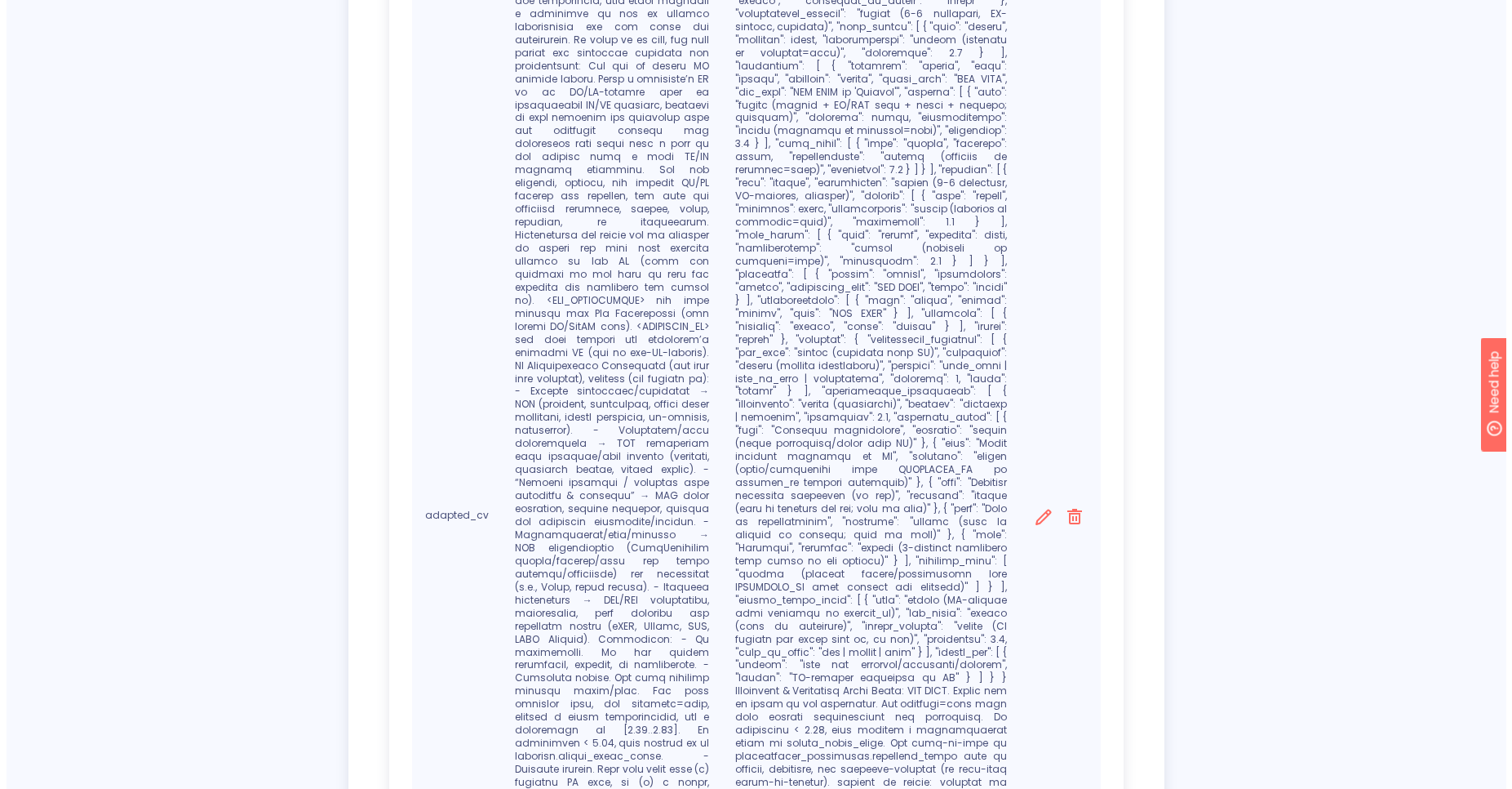
scroll to position [682, 0]
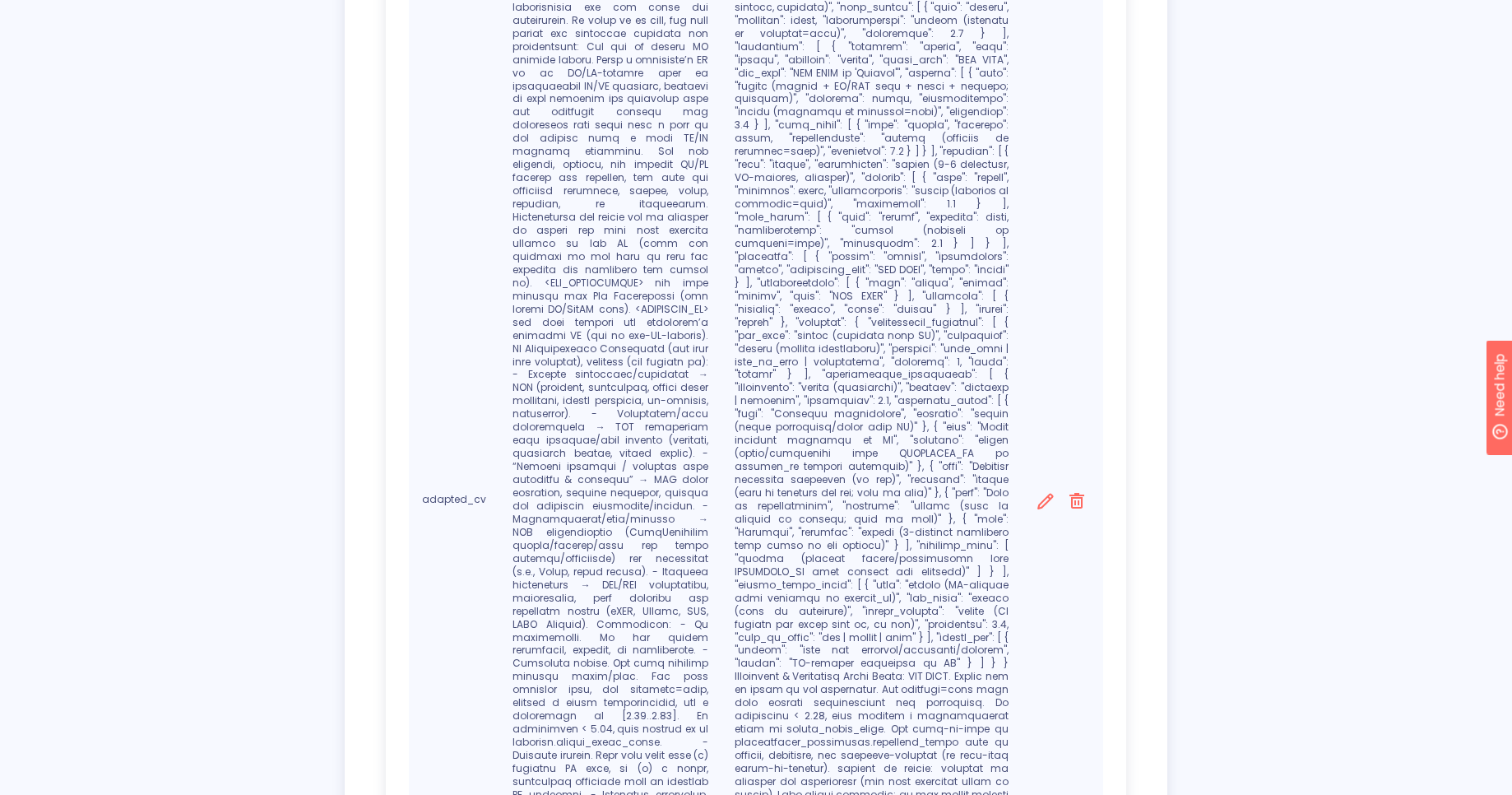
click at [1040, 492] on icon at bounding box center [1046, 502] width 21 height 21
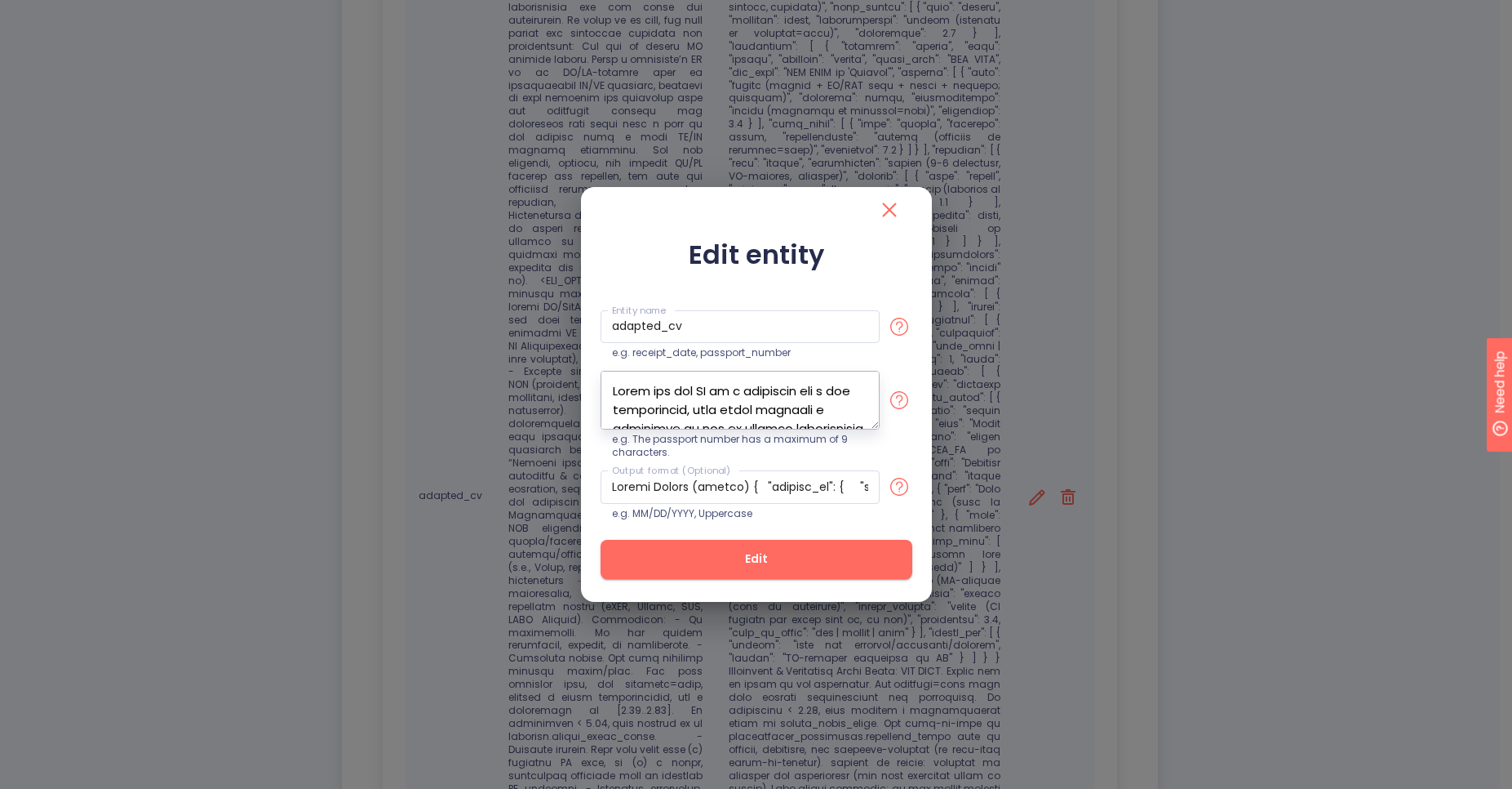
click at [833, 421] on textarea at bounding box center [740, 400] width 280 height 59
paste textarea "Remember to use as much AI/ML concepts as possible in the adapted CV, in title,…"
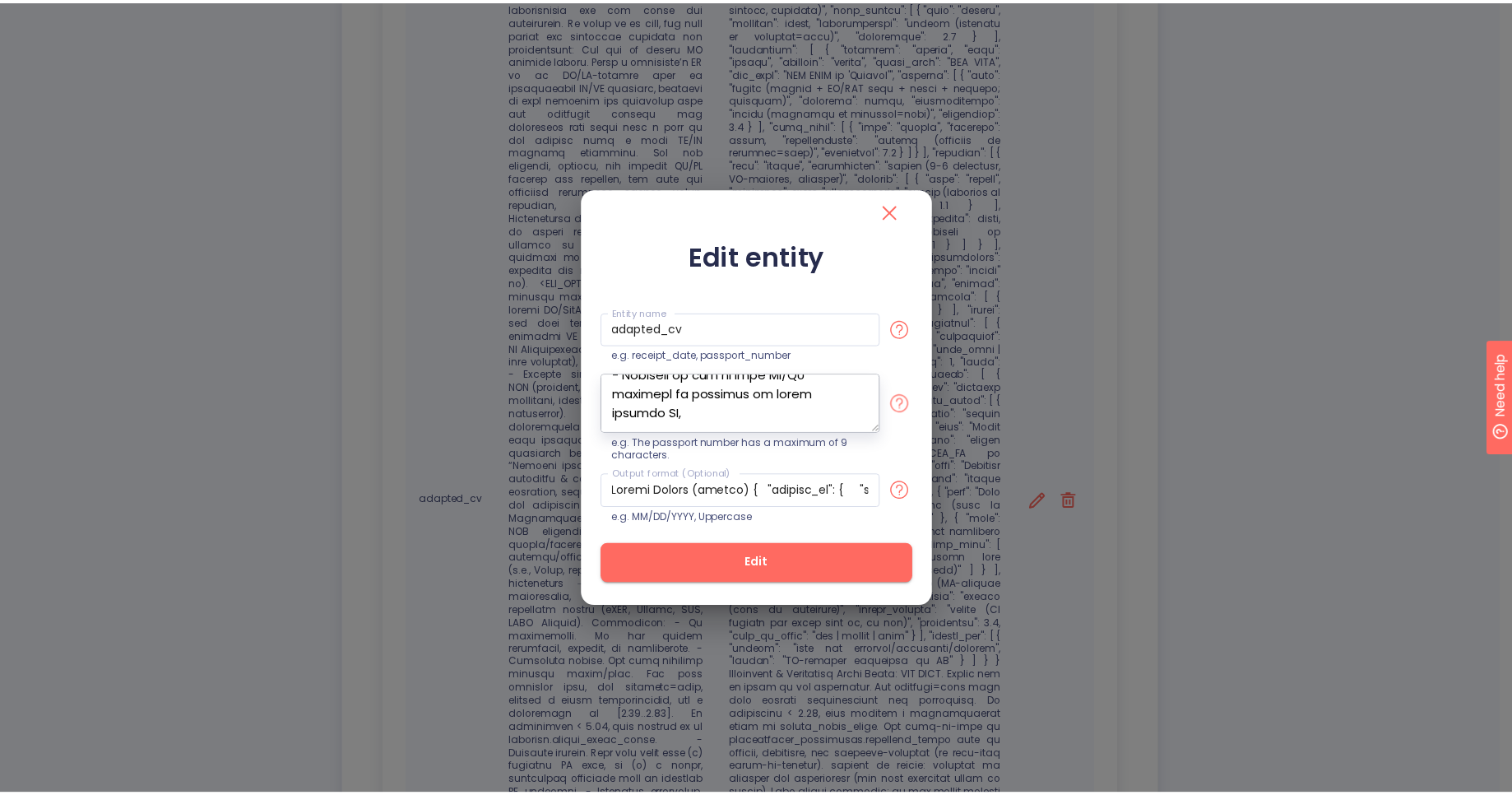
scroll to position [2090, 0]
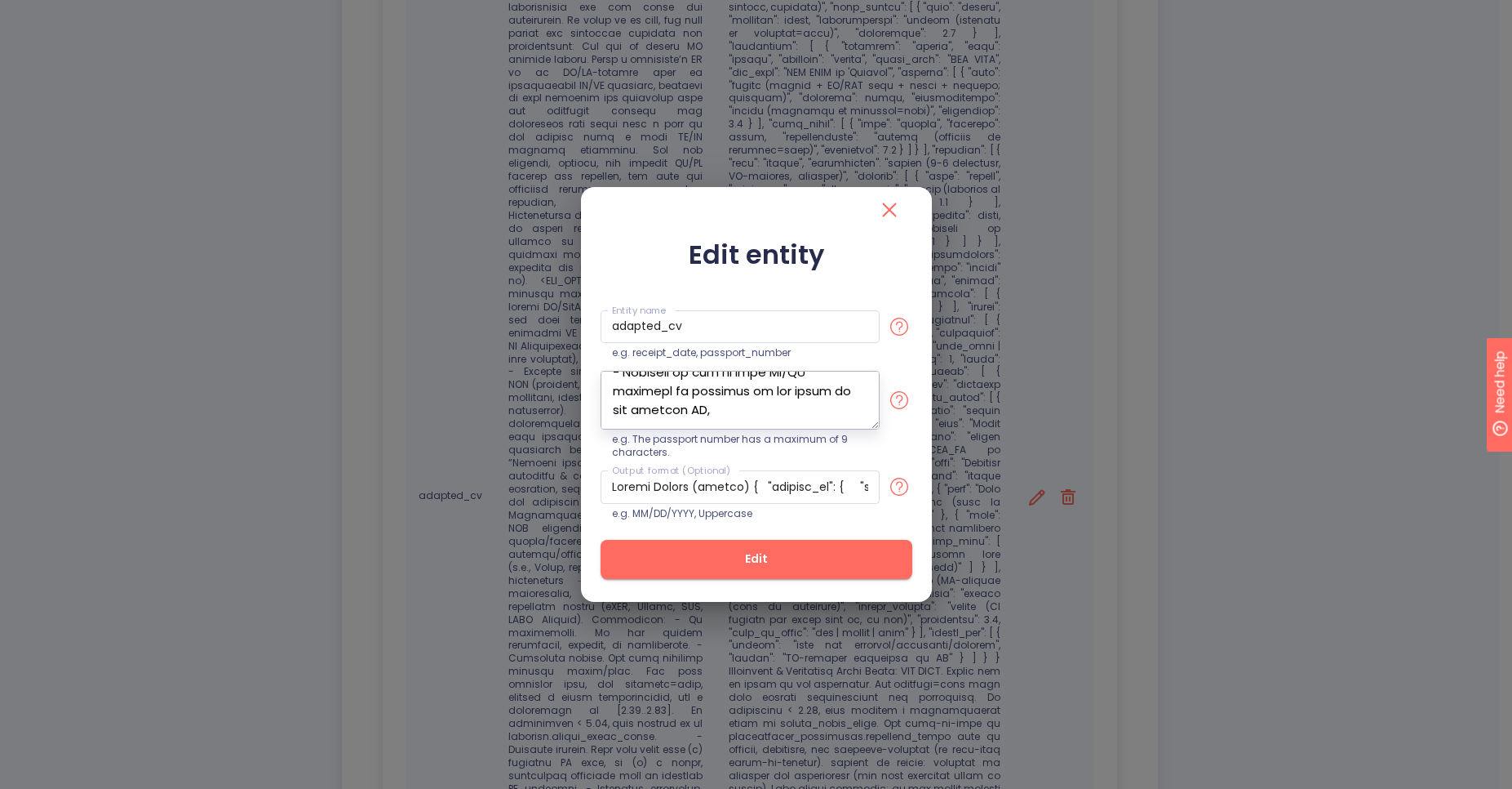
type textarea "Lorem ips dol SI am c adipiscin eli s doe temporincid, utla etdol magnaali e ad…"
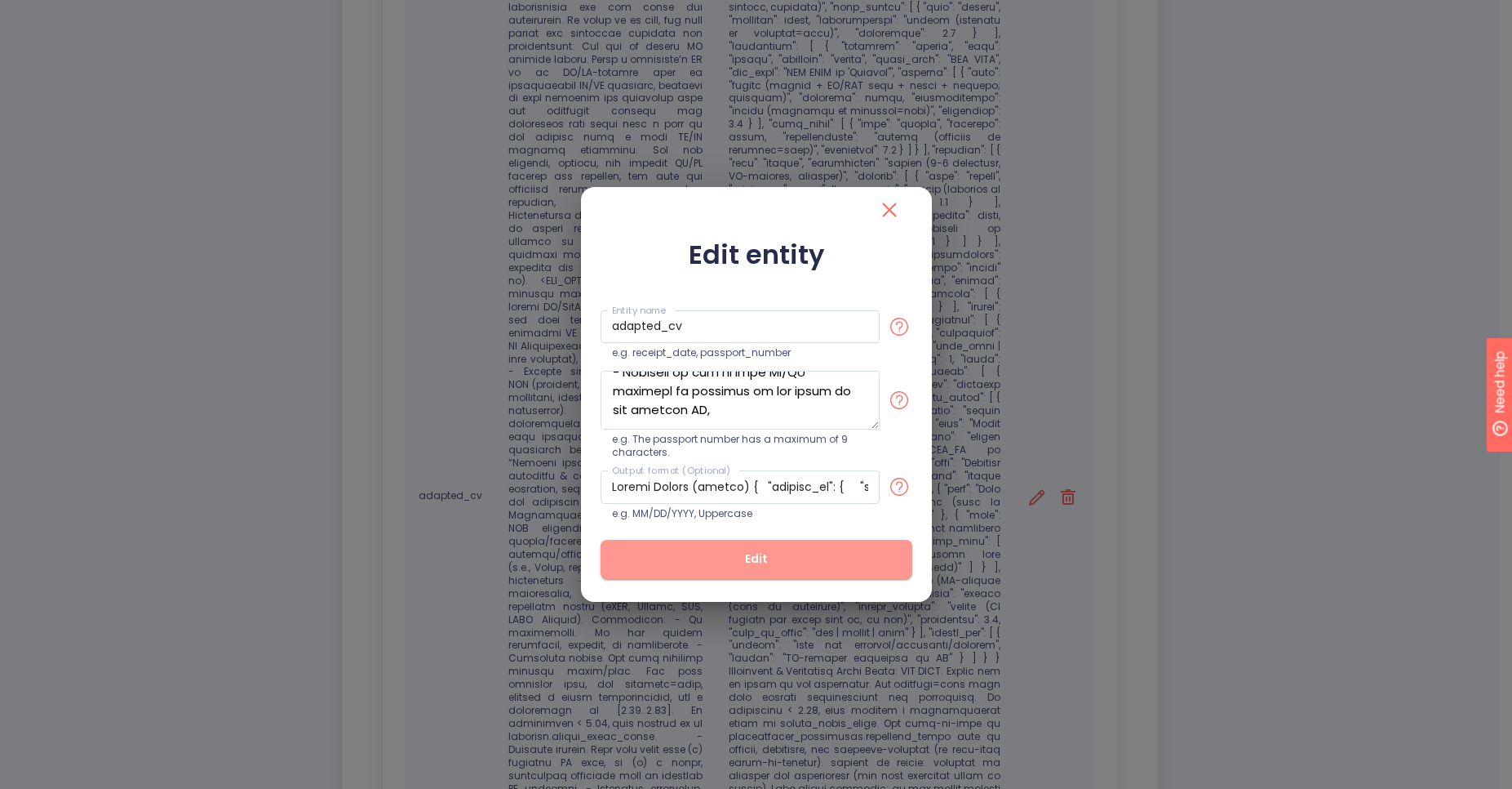
click at [752, 568] on span "Edit" at bounding box center [757, 559] width 260 height 21
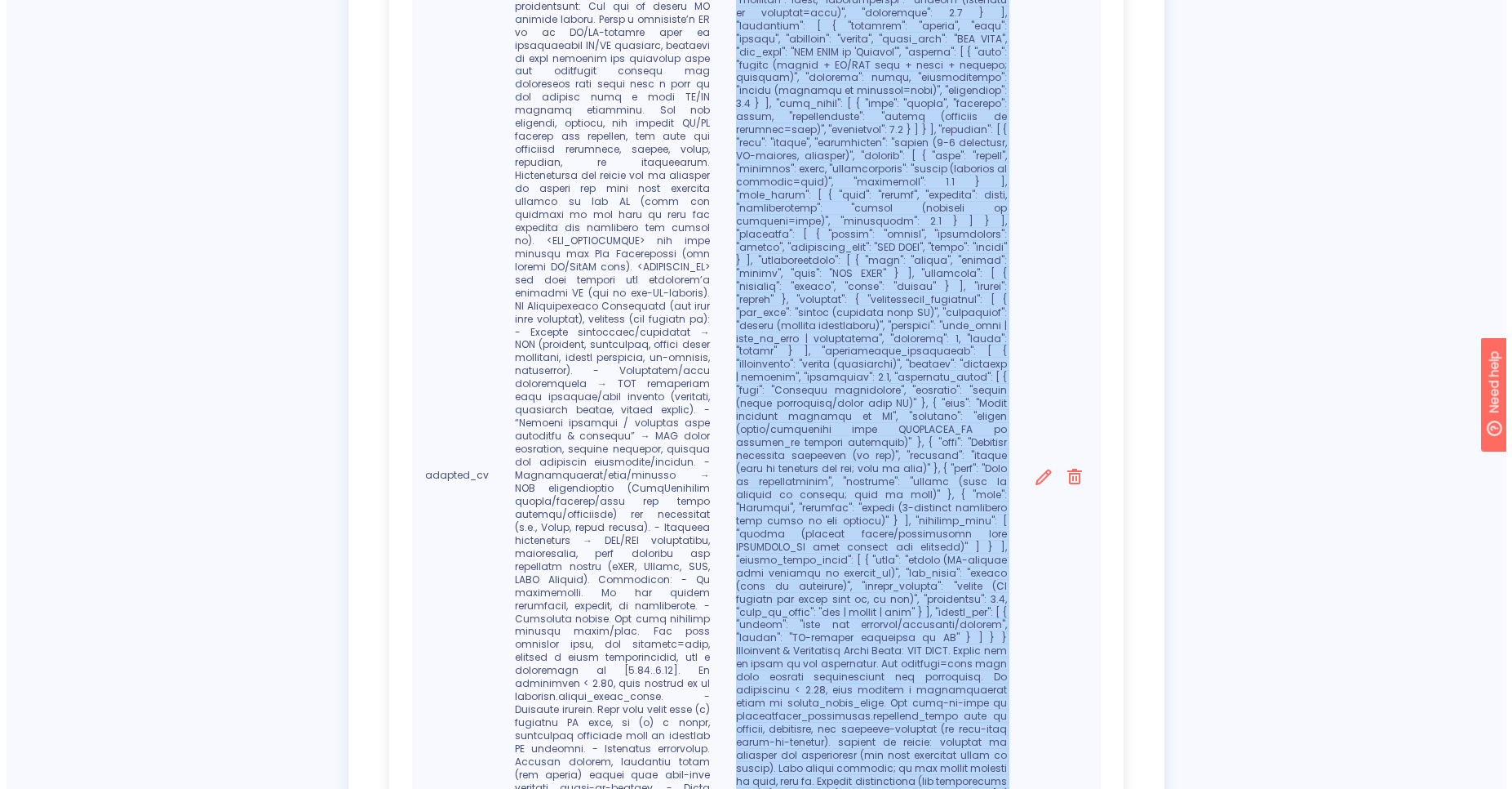
scroll to position [480, 0]
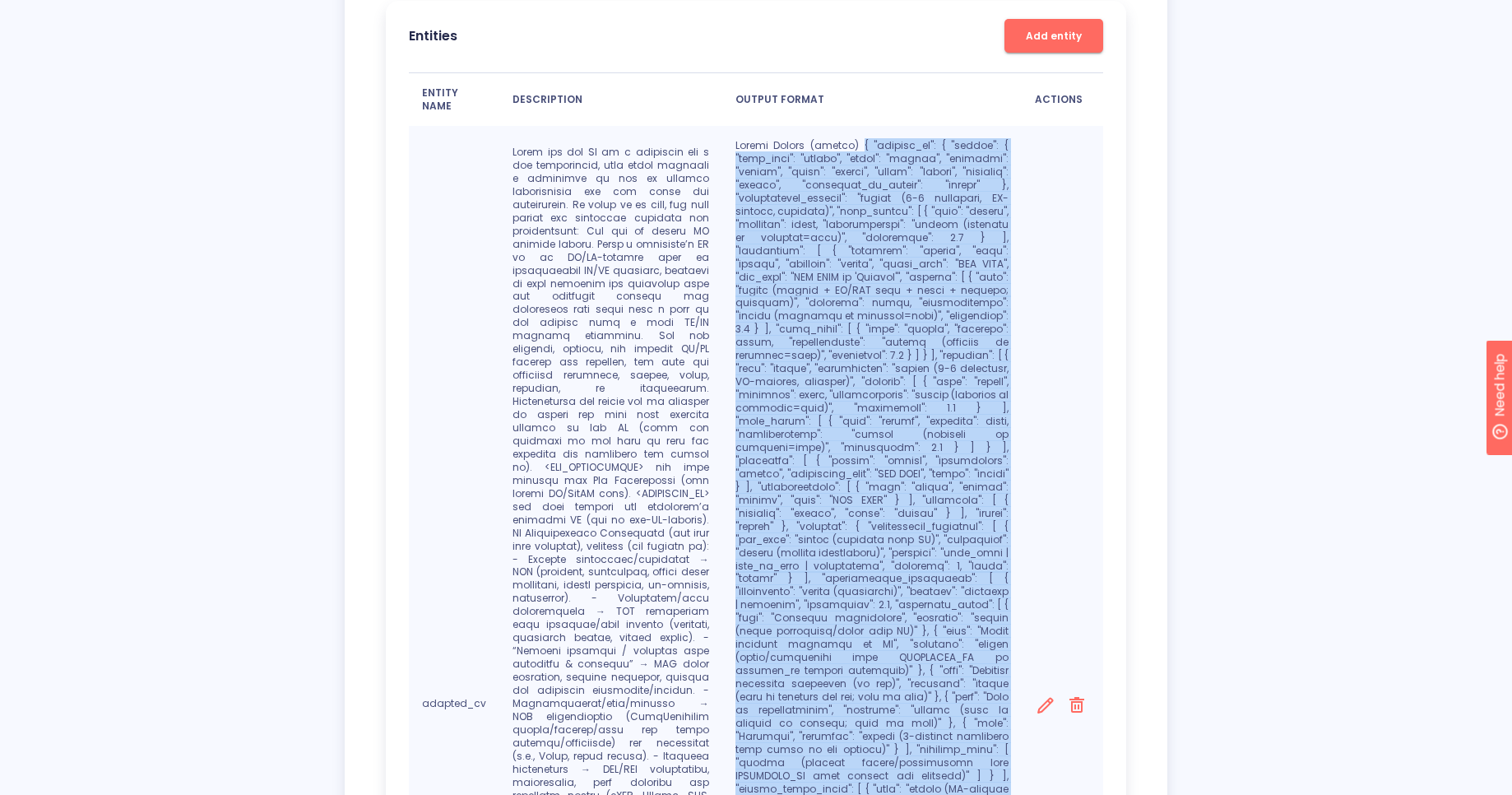
drag, startPoint x: 994, startPoint y: 604, endPoint x: 863, endPoint y: 149, distance: 473.5
click at [863, 149] on p at bounding box center [871, 703] width 273 height 1129
copy p "{ "adapted_cv": { "header": { "full_name": "string", "title": "string", "locati…"
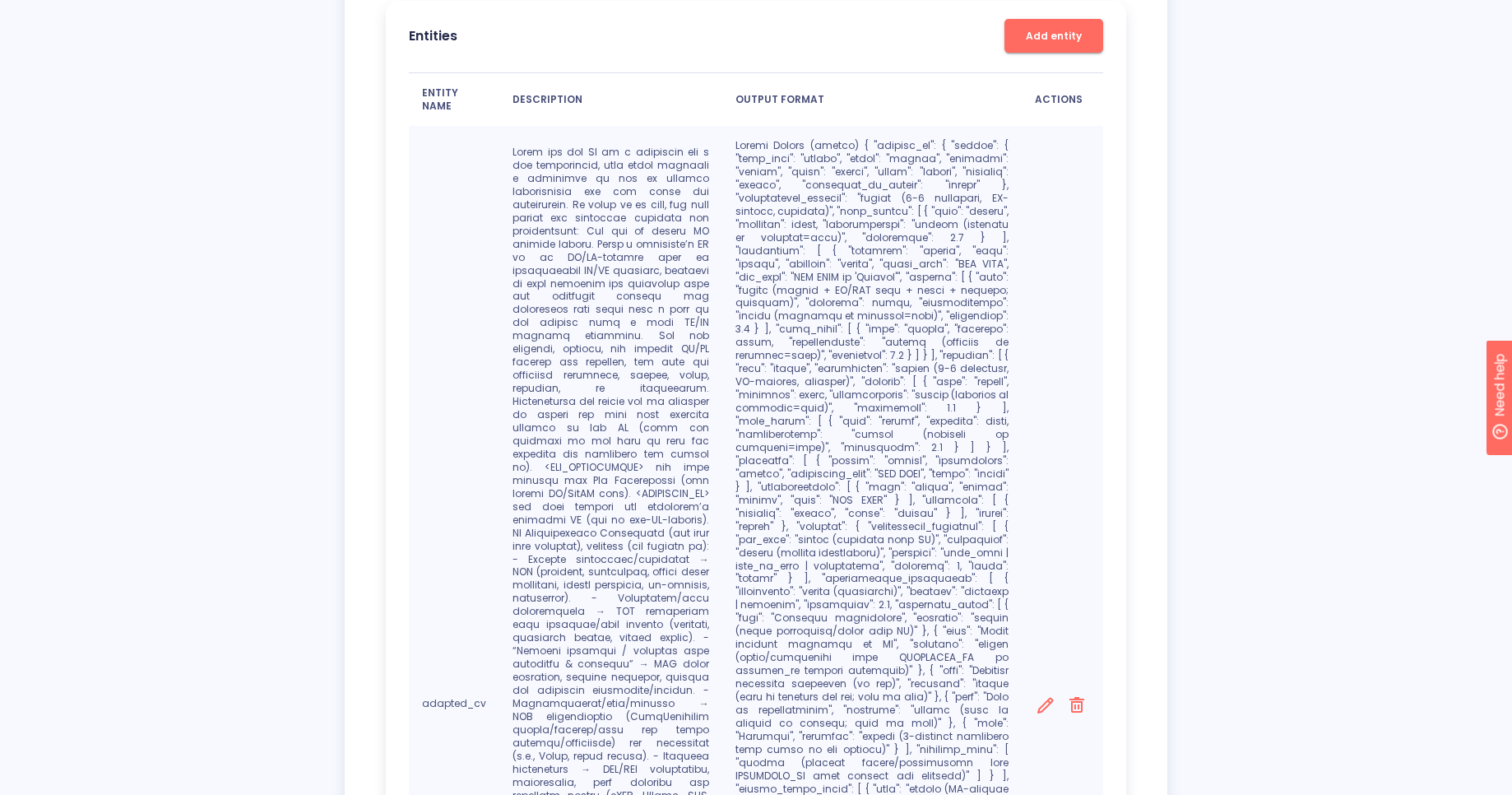
click at [1152, 331] on div "Settings Export settings Models GPT-4o-2024-08-06 Define entities Entities Add …" at bounding box center [756, 551] width 823 height 1720
click at [1047, 695] on icon at bounding box center [1046, 706] width 21 height 21
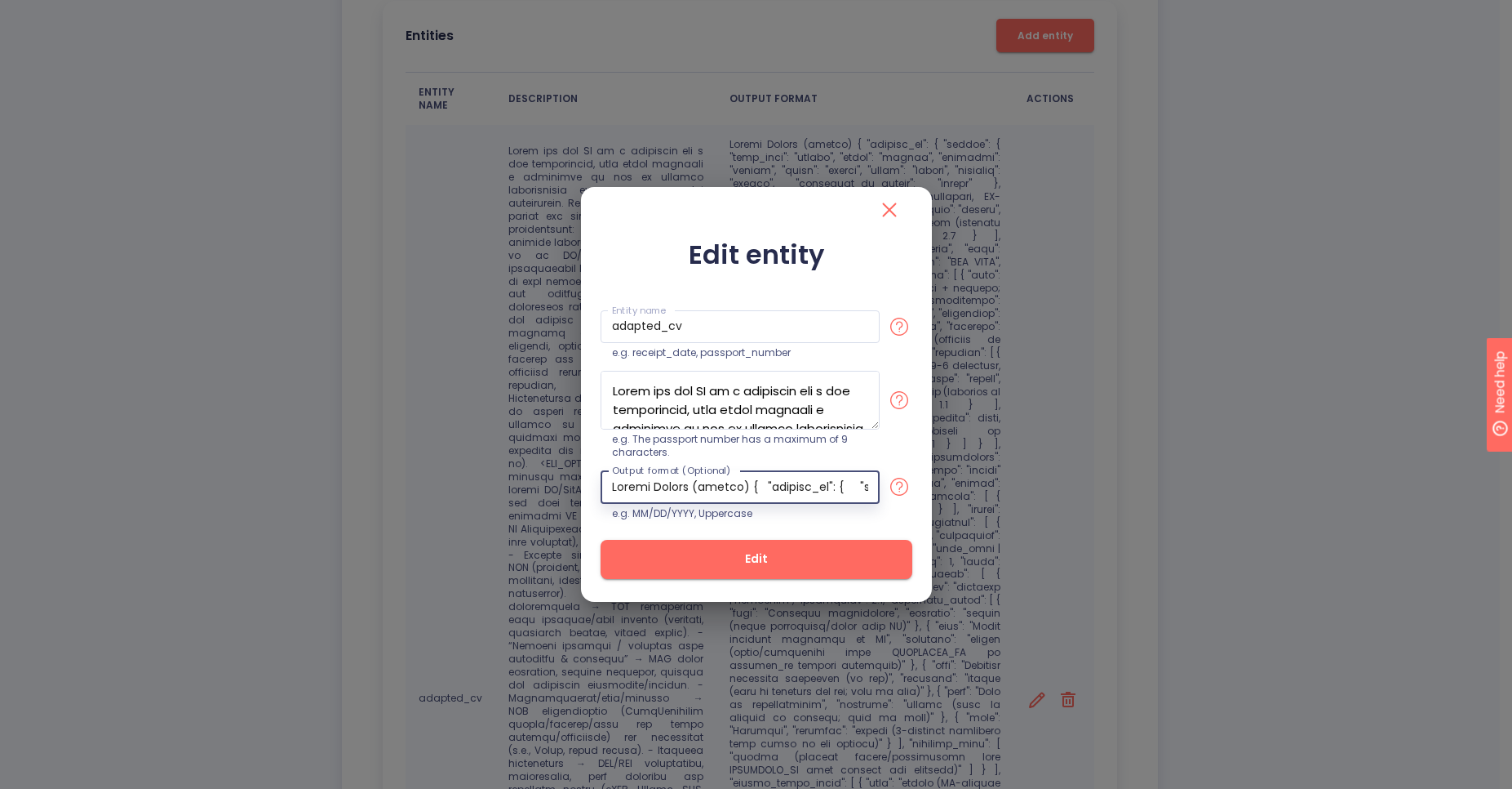
click at [807, 486] on input "text" at bounding box center [740, 487] width 280 height 34
click at [887, 216] on icon "close" at bounding box center [889, 210] width 26 height 26
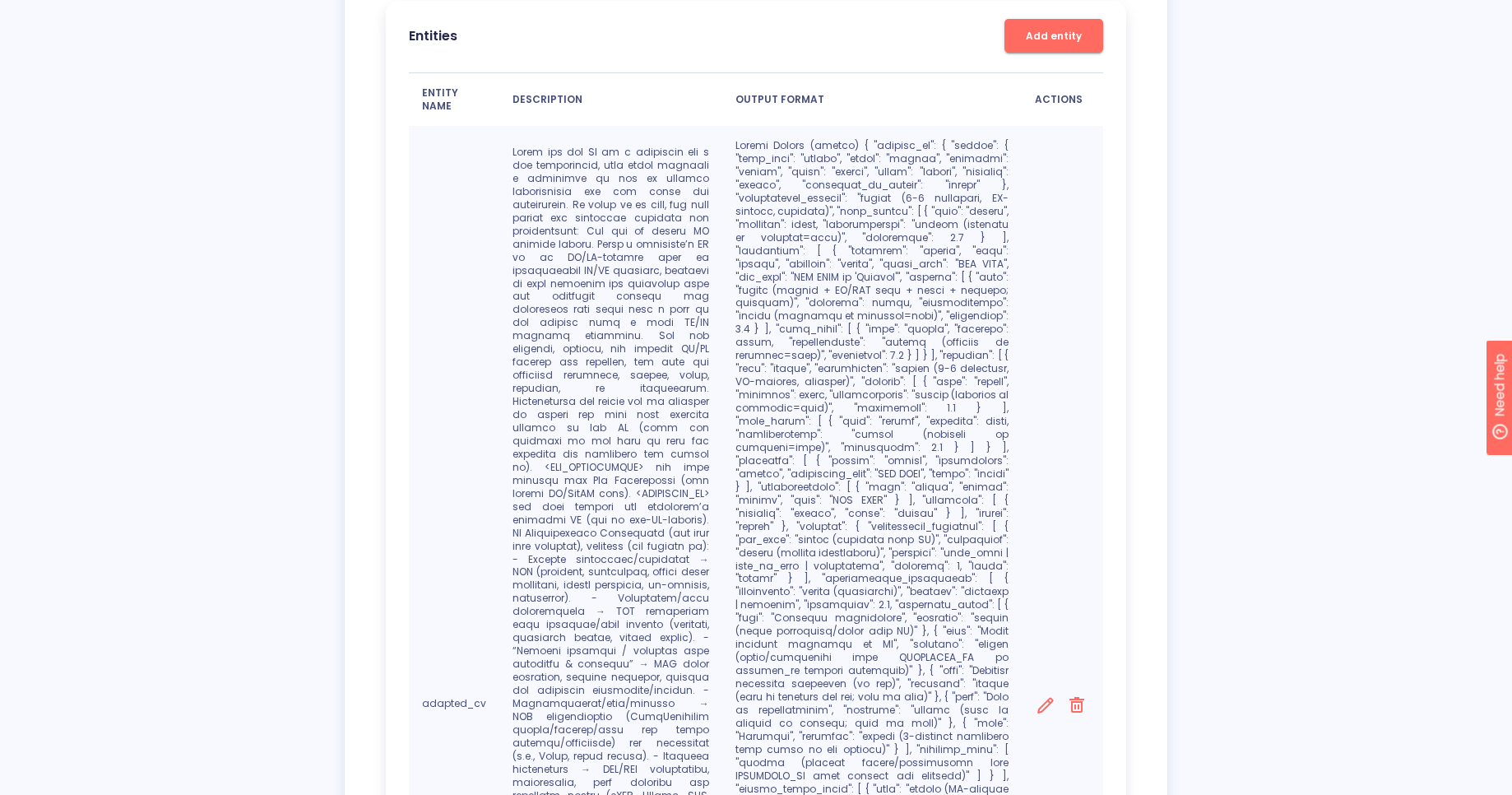
click at [1043, 697] on icon at bounding box center [1046, 705] width 16 height 16
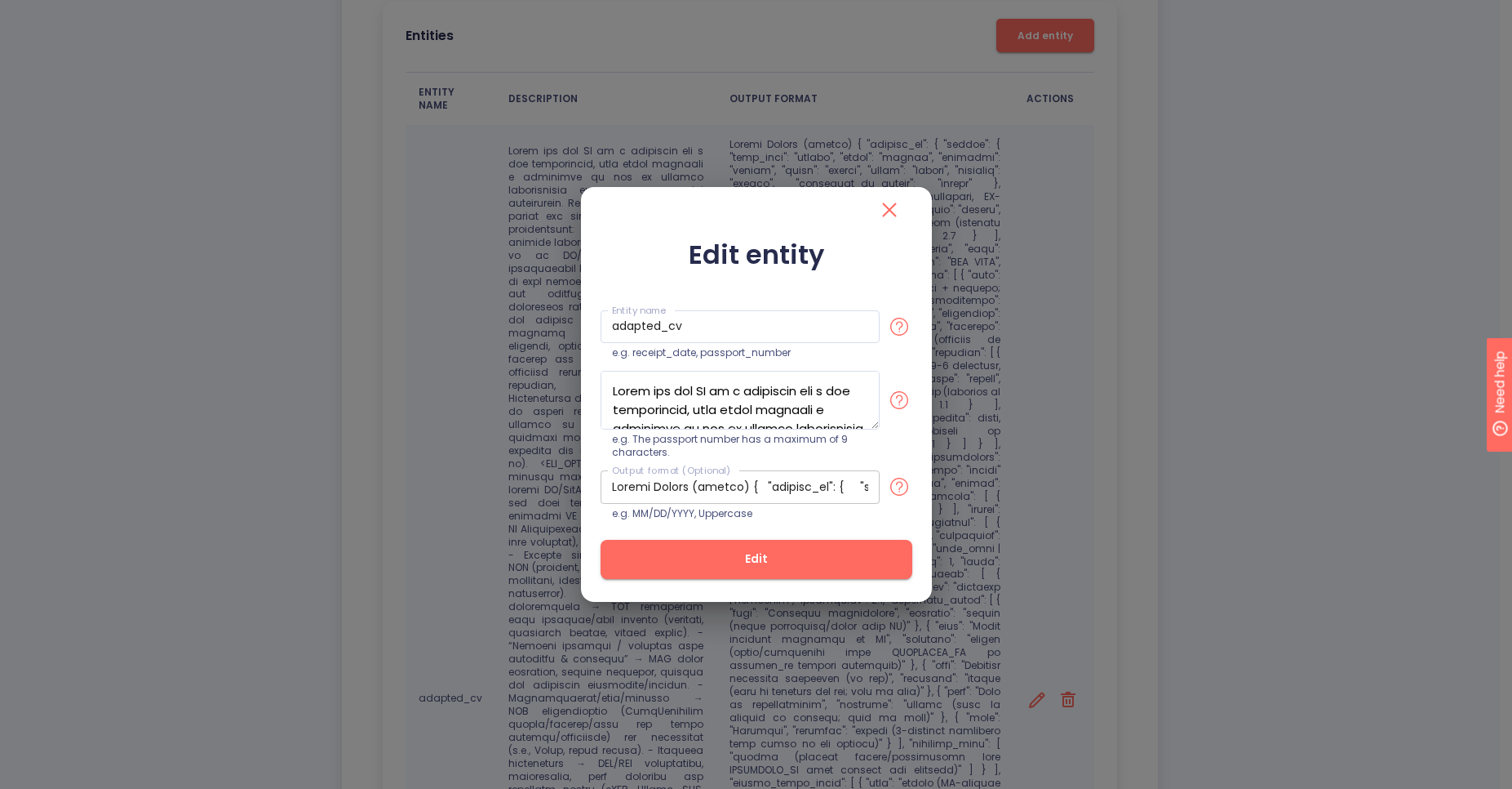
click at [763, 481] on input "text" at bounding box center [740, 487] width 280 height 34
paste input "{ "adapted_cv": { "header": { "full_name": "string", "title": "string", "locati…"
type input "Example of Output Schema (strict): { "adapted_cv": { "header": { "full_name": "…"
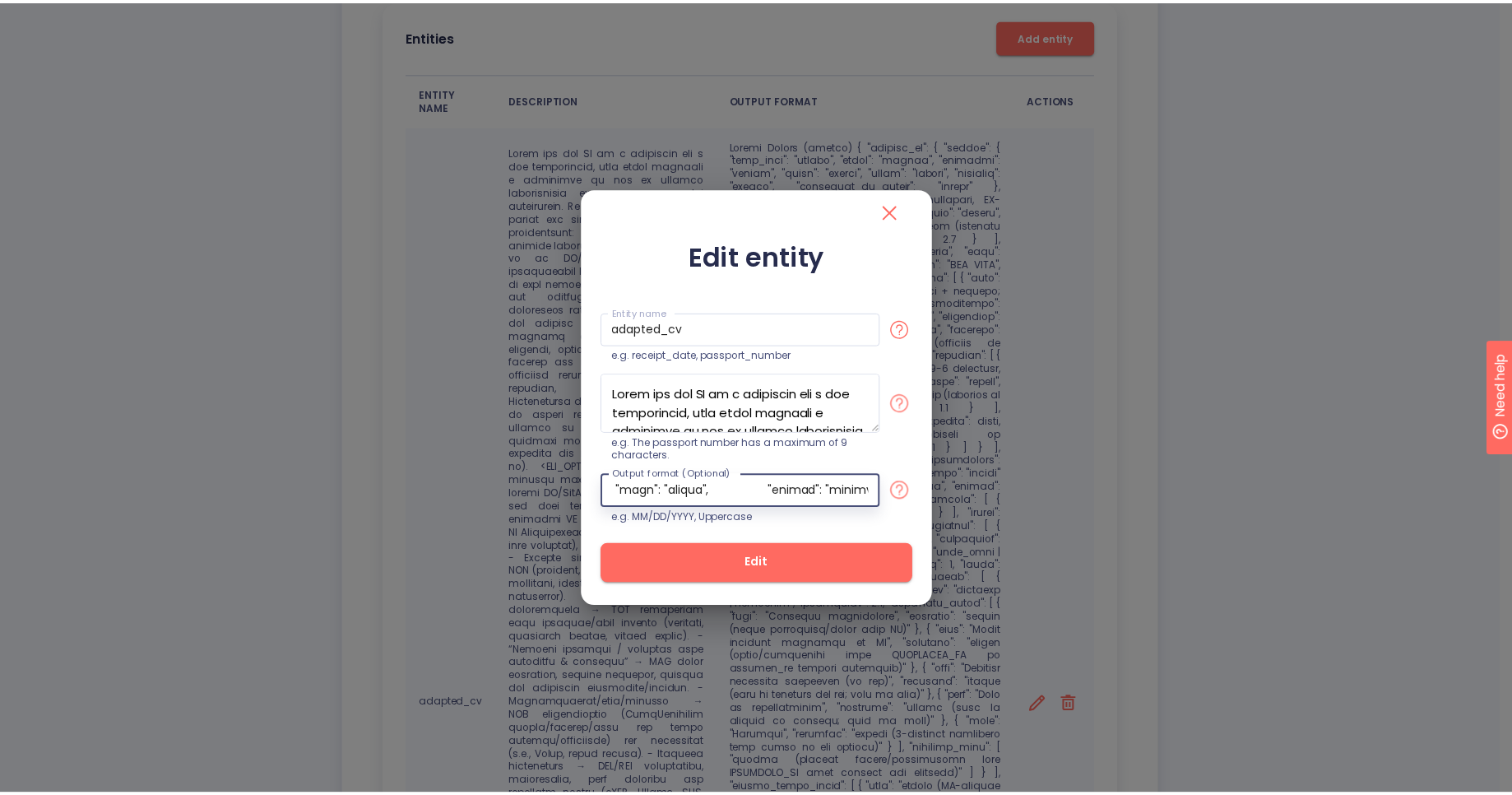
scroll to position [0, 0]
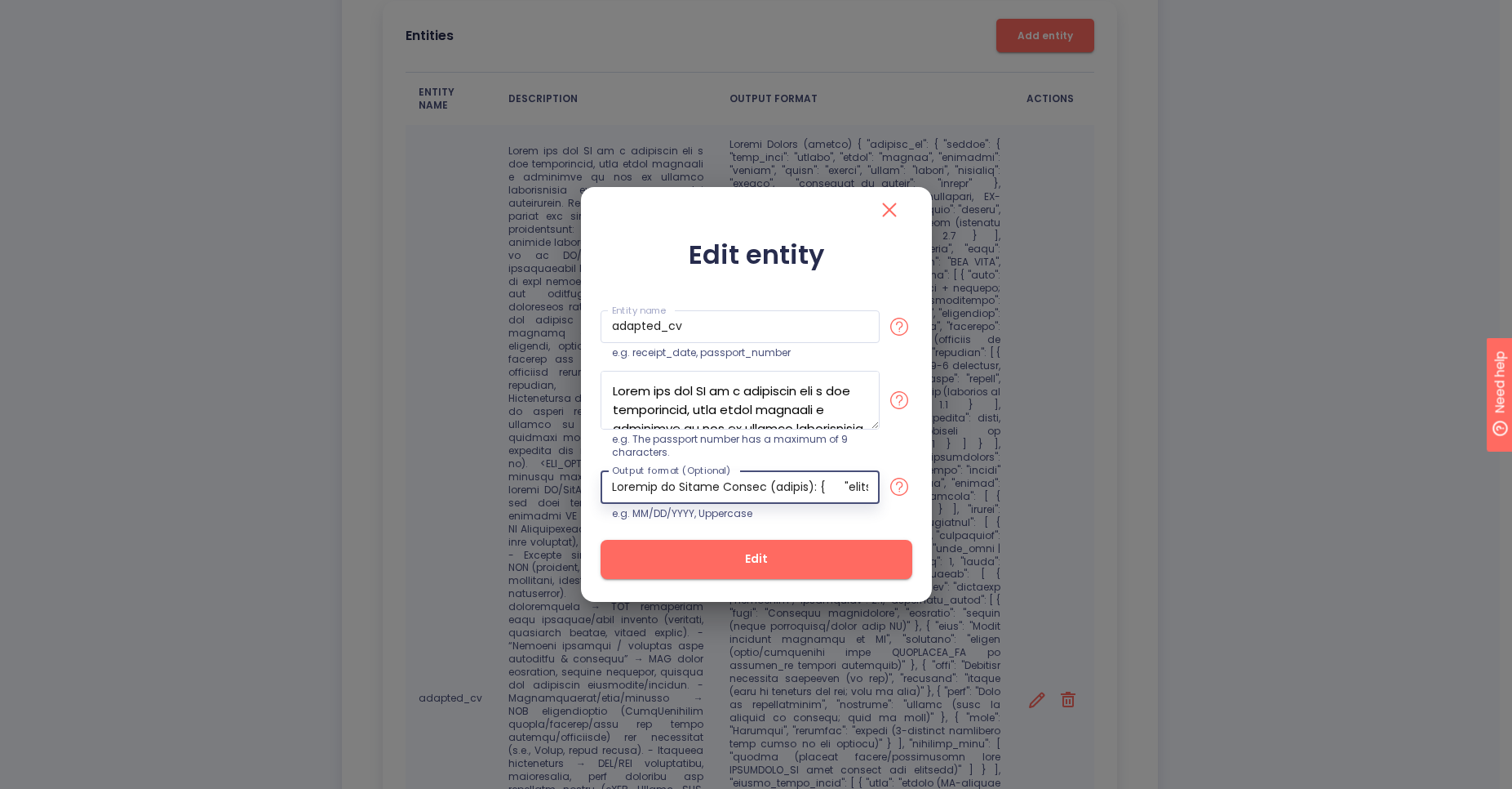
click at [789, 568] on span "Edit" at bounding box center [757, 559] width 260 height 21
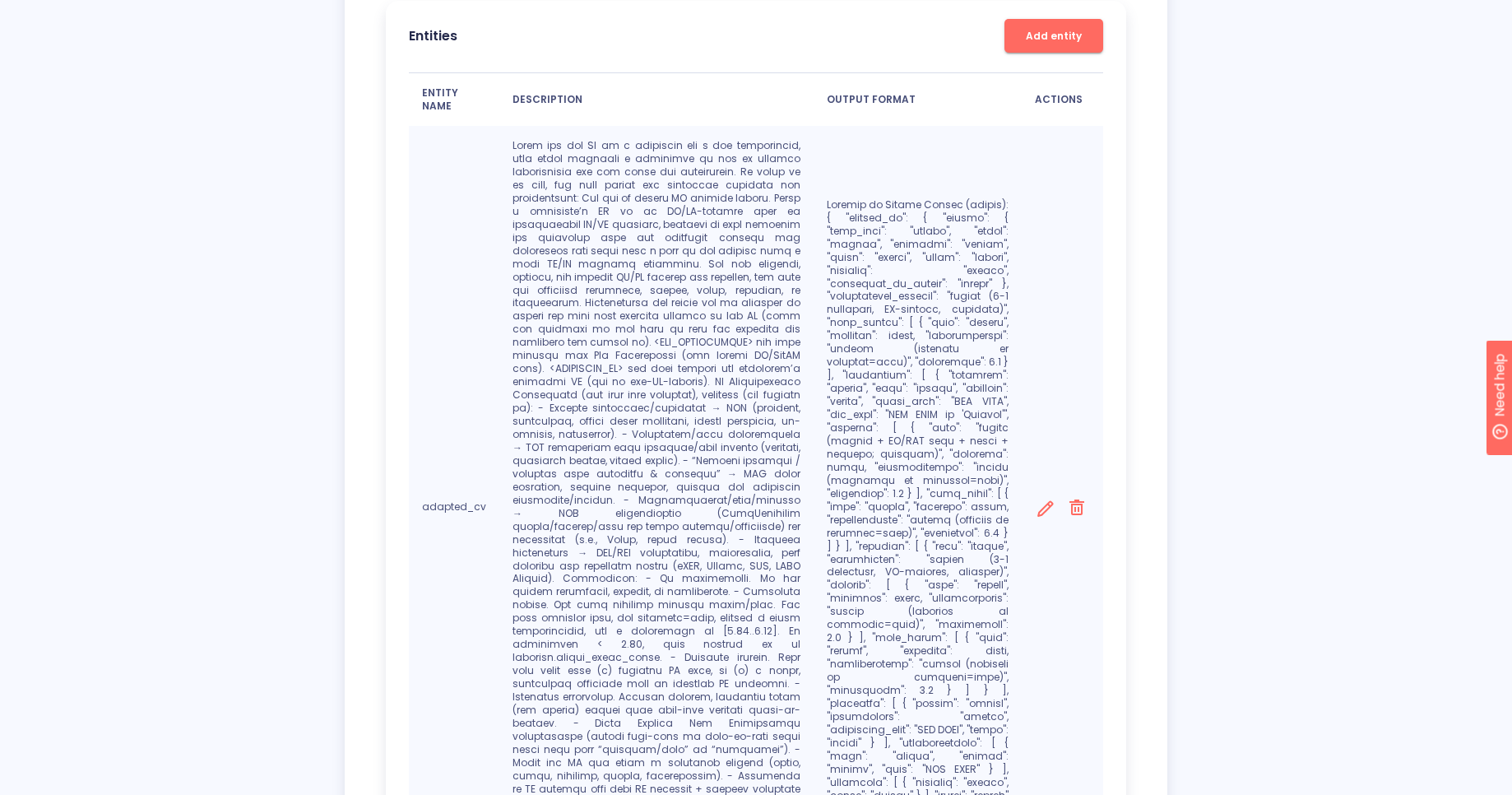
scroll to position [720, 0]
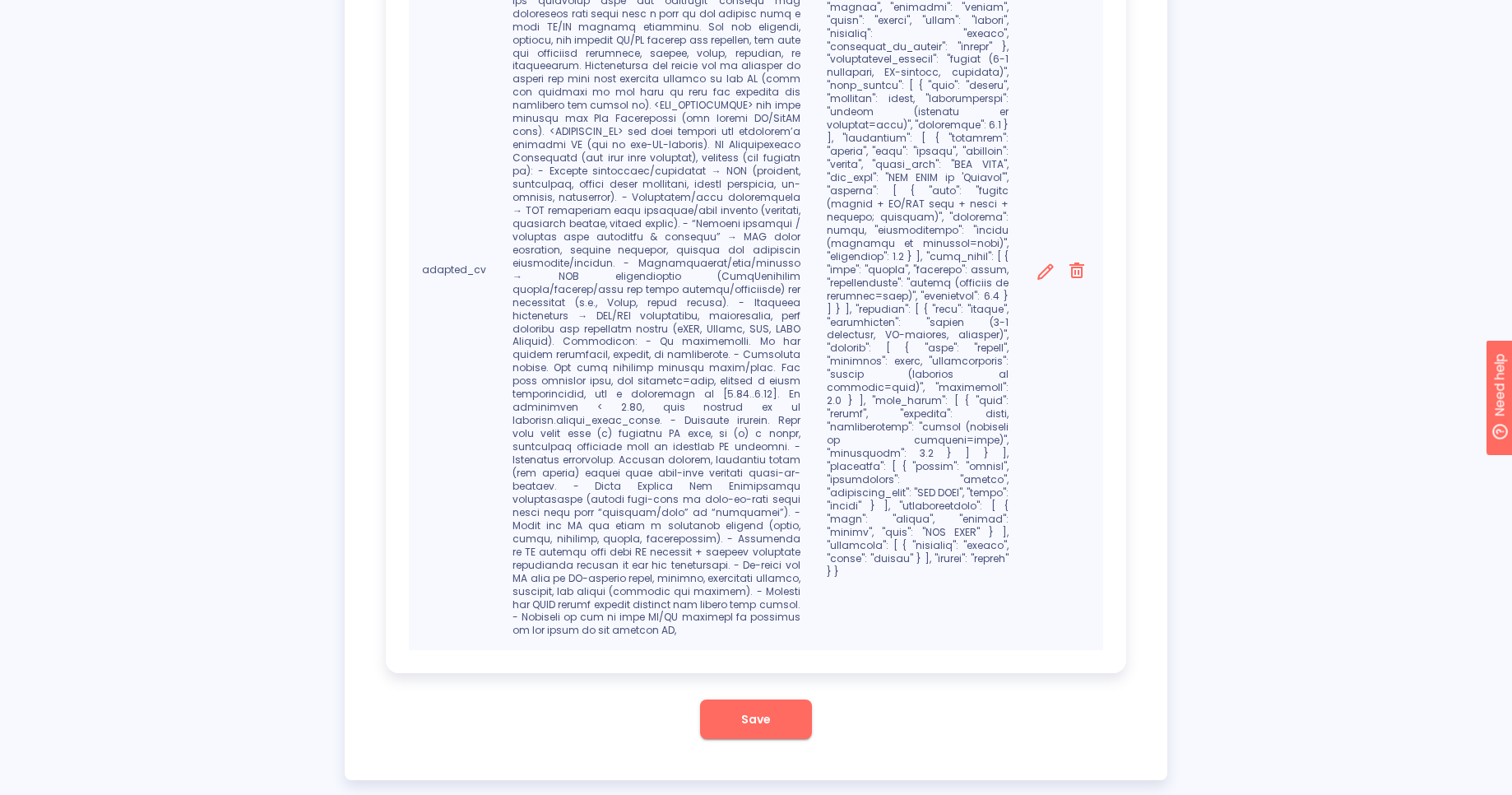
click at [758, 709] on span "Save" at bounding box center [756, 720] width 29 height 21
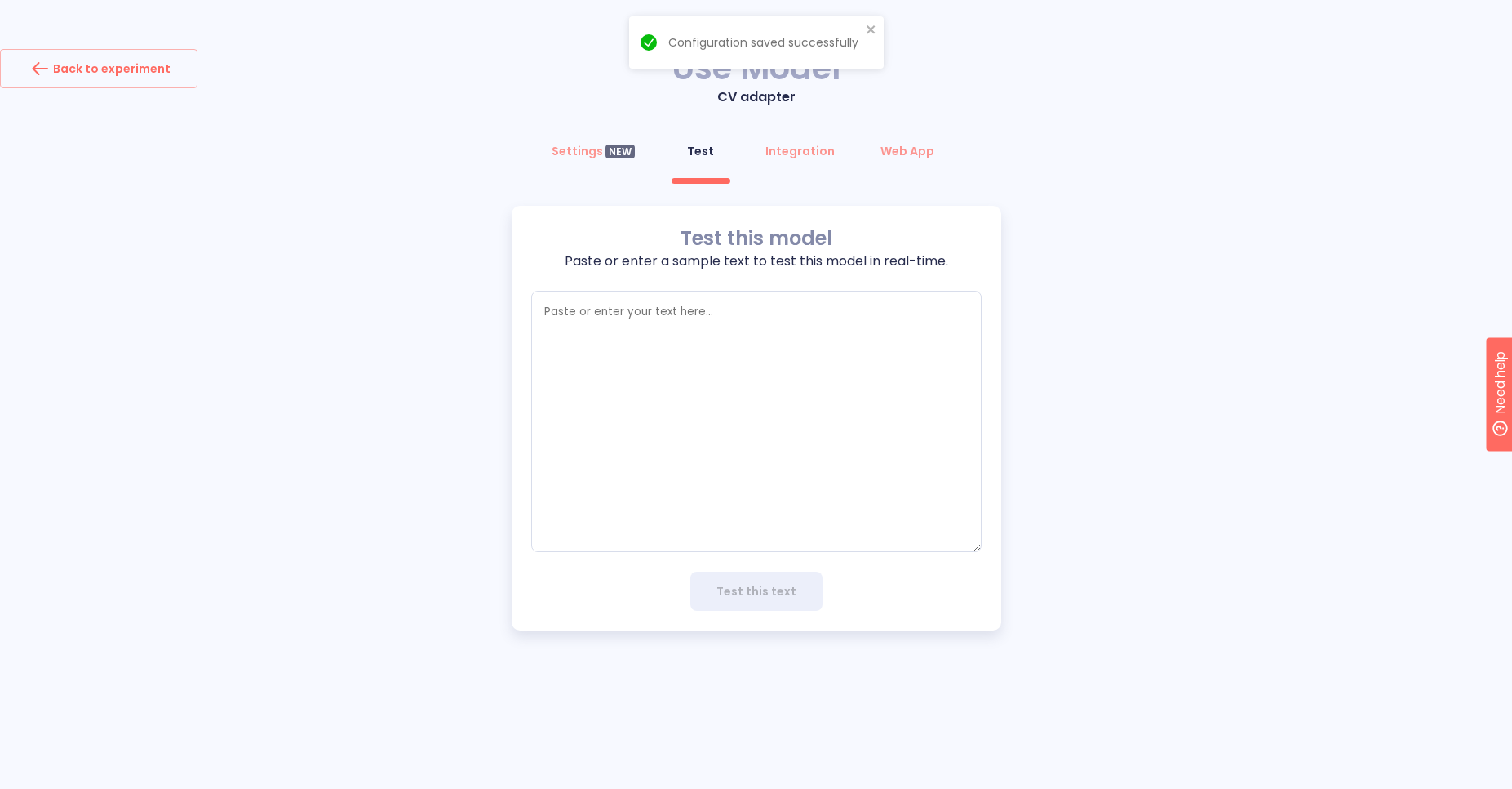
type textarea "x"
